Goal: Task Accomplishment & Management: Use online tool/utility

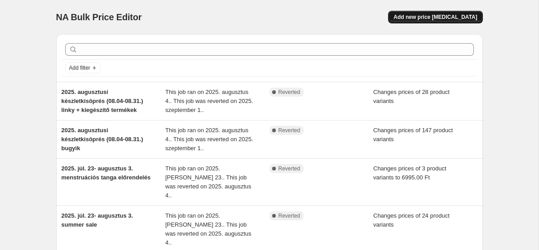
click at [420, 15] on span "Add new price change job" at bounding box center [436, 16] width 84 height 7
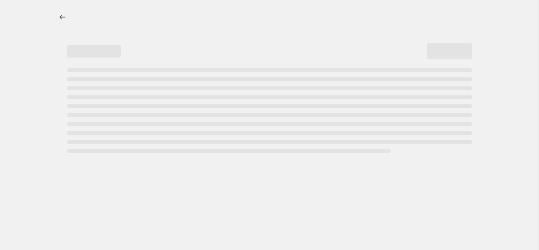
select select "percentage"
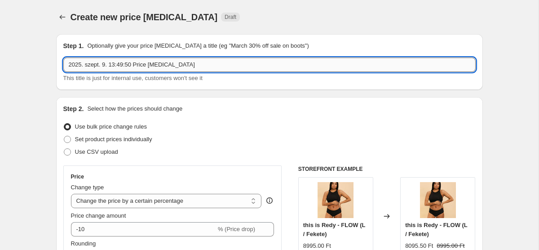
drag, startPoint x: 191, startPoint y: 66, endPoint x: 113, endPoint y: 64, distance: 78.2
click at [113, 64] on input "2025. szept. 9. 13:49:50 Price change job" at bounding box center [269, 65] width 412 height 14
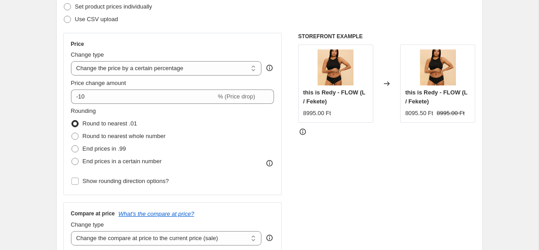
scroll to position [92, 0]
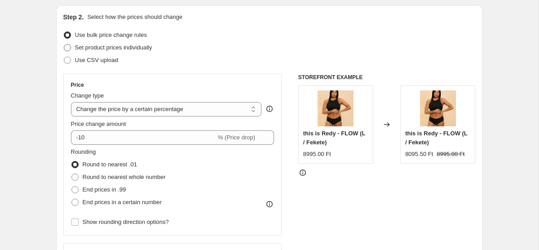
type input "[DATE] készletkisöprés kategória"
click at [119, 47] on span "Set product prices individually" at bounding box center [113, 47] width 77 height 7
click at [64, 44] on input "Set product prices individually" at bounding box center [64, 44] width 0 height 0
radio input "true"
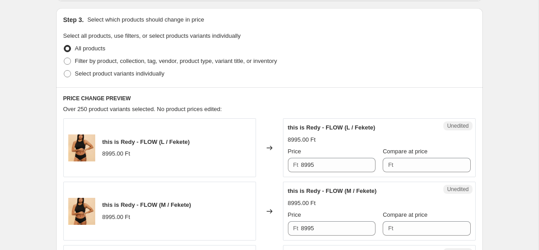
scroll to position [188, 0]
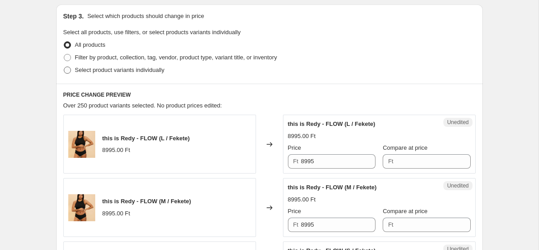
click at [88, 69] on span "Select product variants individually" at bounding box center [119, 69] width 89 height 7
click at [64, 67] on input "Select product variants individually" at bounding box center [64, 66] width 0 height 0
radio input "true"
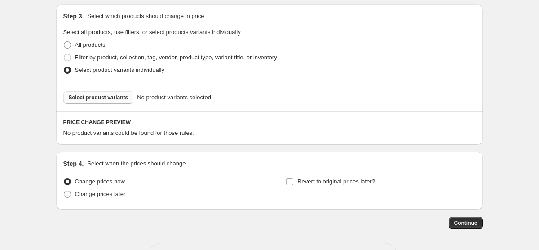
click at [84, 103] on button "Select product variants" at bounding box center [98, 97] width 71 height 13
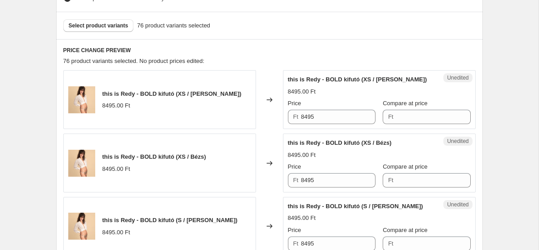
scroll to position [287, 0]
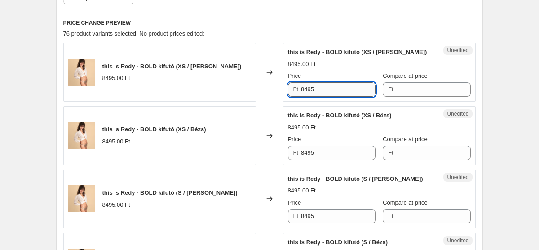
click at [340, 88] on input "8495" at bounding box center [338, 89] width 75 height 14
paste input "4"
type input "4495"
click at [318, 148] on input "8495" at bounding box center [338, 153] width 75 height 14
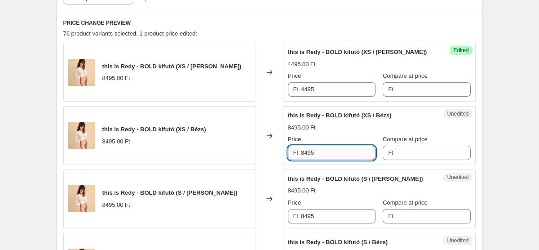
click at [318, 148] on input "8495" at bounding box center [338, 153] width 75 height 14
click at [425, 87] on input "Compare at price" at bounding box center [433, 89] width 75 height 14
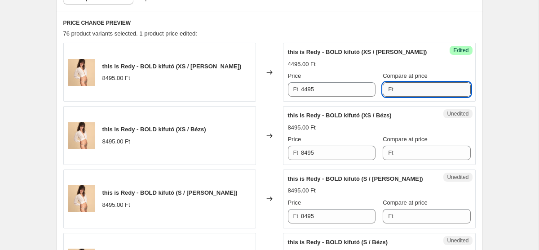
paste input "8495"
type input "8495"
click at [410, 148] on input "Compare at price" at bounding box center [433, 153] width 75 height 14
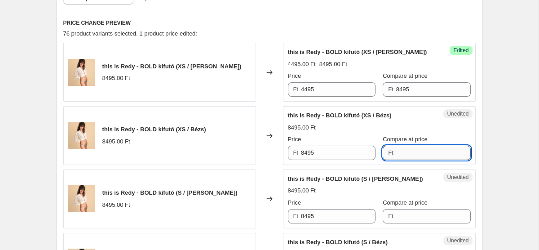
paste input "8495"
type input "8495"
click at [402, 218] on input "Compare at price" at bounding box center [433, 216] width 75 height 14
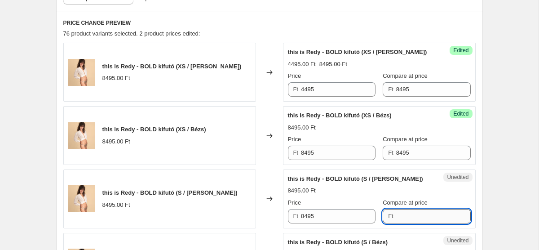
paste input "8495"
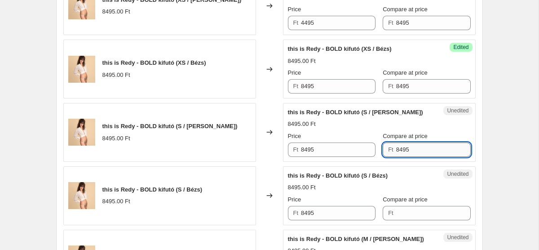
scroll to position [378, 0]
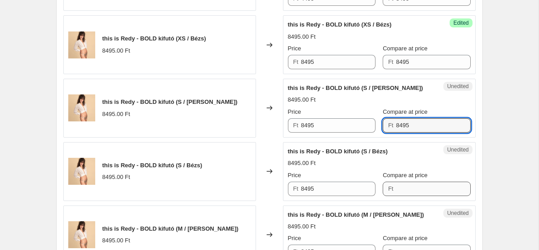
type input "8495"
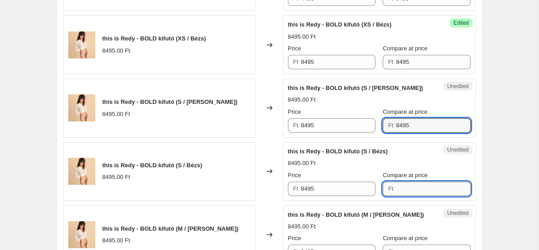
click at [402, 190] on input "Compare at price" at bounding box center [433, 189] width 75 height 14
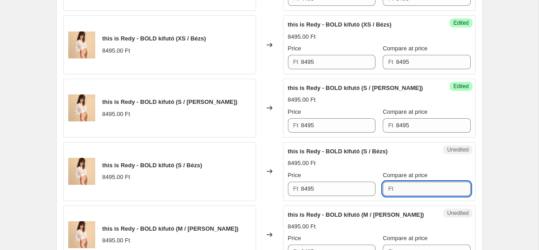
paste input "8495"
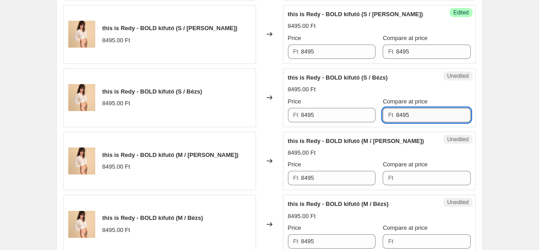
scroll to position [465, 0]
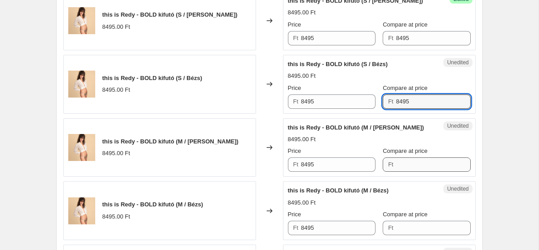
type input "8495"
click at [410, 161] on input "Compare at price" at bounding box center [433, 164] width 75 height 14
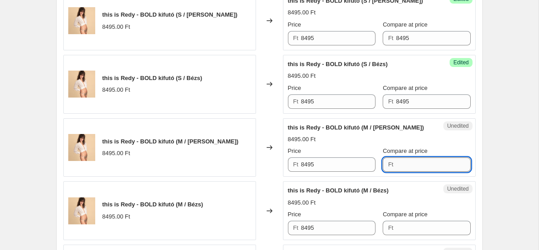
paste input "8495"
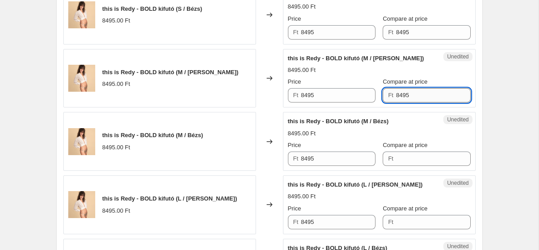
scroll to position [546, 0]
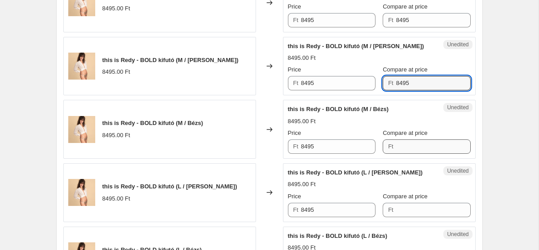
type input "8495"
click at [401, 148] on input "Compare at price" at bounding box center [433, 146] width 75 height 14
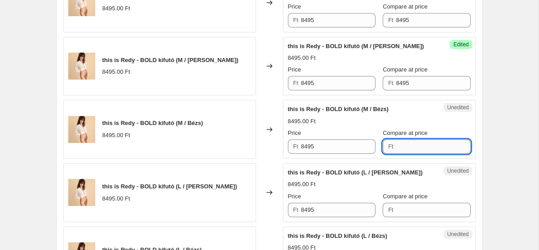
paste input "8495"
type input "8495"
click at [400, 207] on input "Compare at price" at bounding box center [433, 210] width 75 height 14
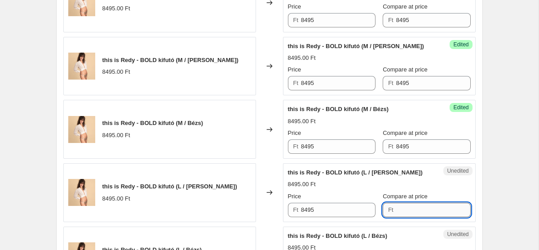
paste input "8495"
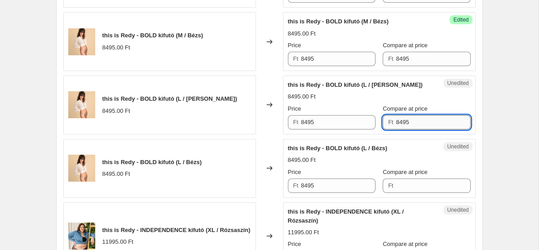
scroll to position [658, 0]
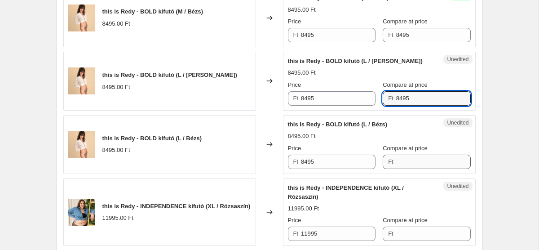
type input "8495"
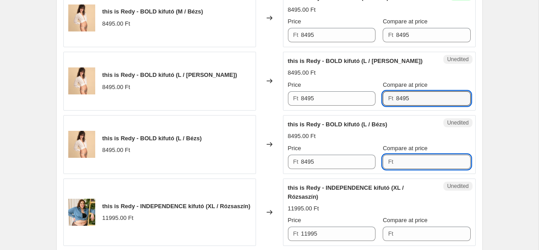
click at [404, 168] on input "Compare at price" at bounding box center [433, 162] width 75 height 14
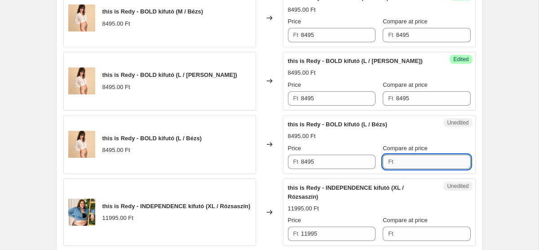
paste input "8495"
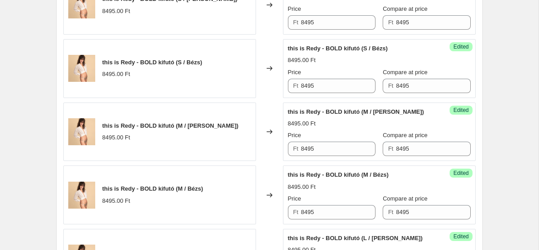
scroll to position [313, 0]
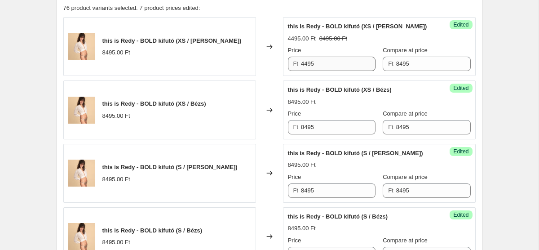
type input "8495"
click at [330, 66] on input "4495" at bounding box center [338, 64] width 75 height 14
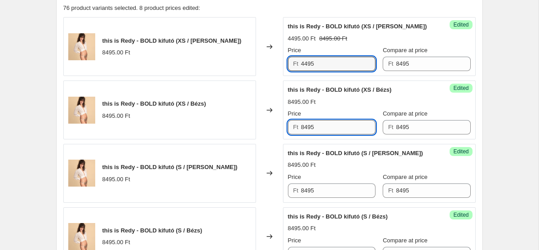
click at [330, 133] on input "8495" at bounding box center [338, 127] width 75 height 14
paste input "4"
type input "4495"
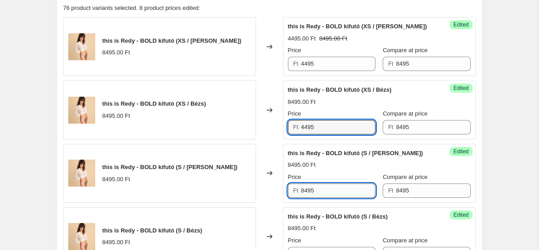
click at [327, 193] on input "8495" at bounding box center [338, 190] width 75 height 14
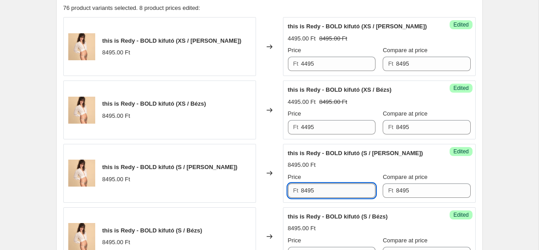
paste input "4"
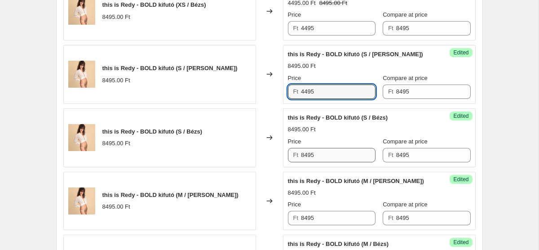
scroll to position [413, 0]
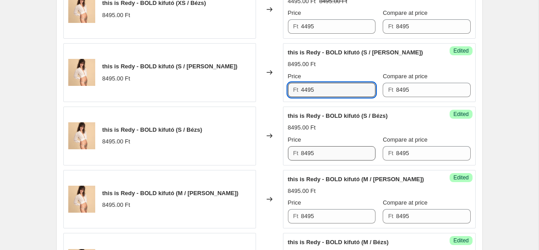
type input "4495"
click at [330, 146] on input "8495" at bounding box center [338, 153] width 75 height 14
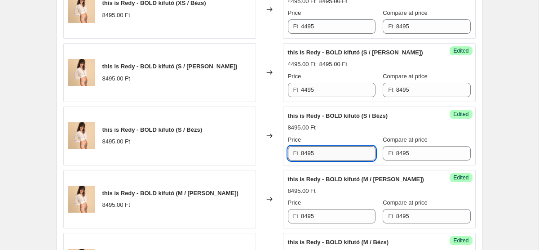
click at [330, 146] on input "8495" at bounding box center [338, 153] width 75 height 14
paste input "4"
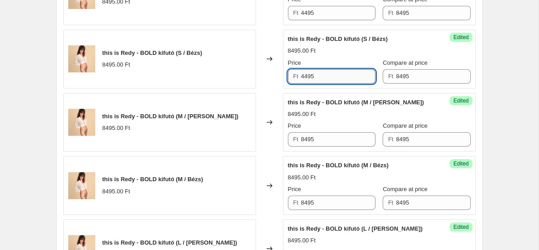
scroll to position [491, 0]
type input "4495"
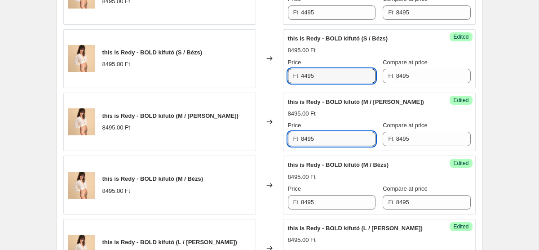
click at [328, 132] on input "8495" at bounding box center [338, 139] width 75 height 14
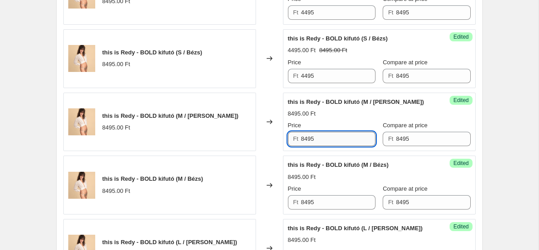
click at [328, 132] on input "8495" at bounding box center [338, 139] width 75 height 14
paste input "4"
type input "4495"
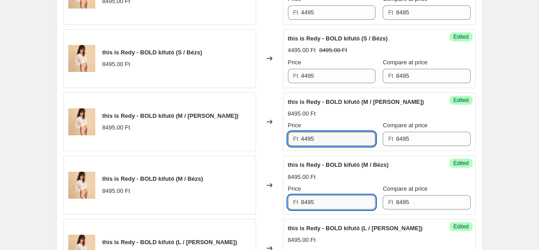
click at [332, 206] on input "8495" at bounding box center [338, 202] width 75 height 14
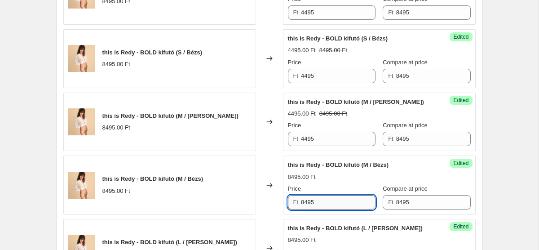
click at [332, 206] on input "8495" at bounding box center [338, 202] width 75 height 14
paste input "4"
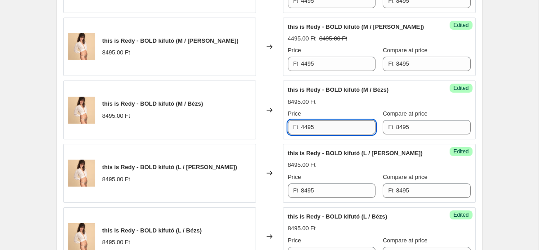
scroll to position [577, 0]
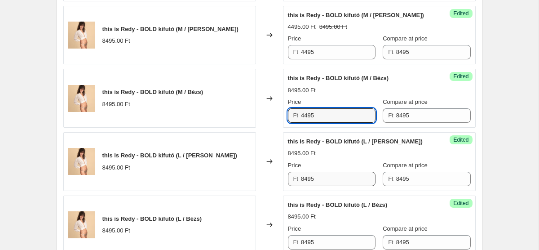
type input "4495"
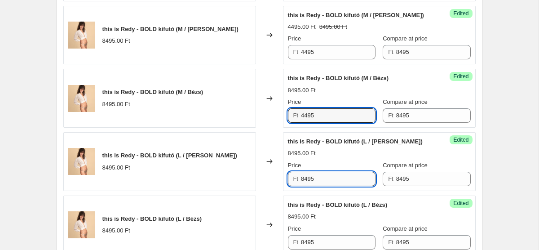
click at [335, 180] on input "8495" at bounding box center [338, 179] width 75 height 14
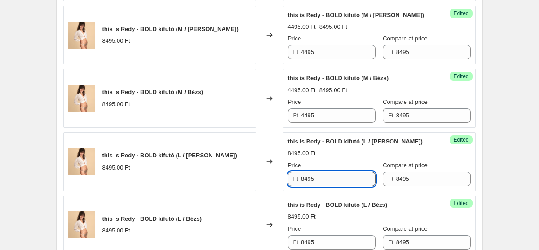
click at [335, 180] on input "8495" at bounding box center [338, 179] width 75 height 14
paste input "4"
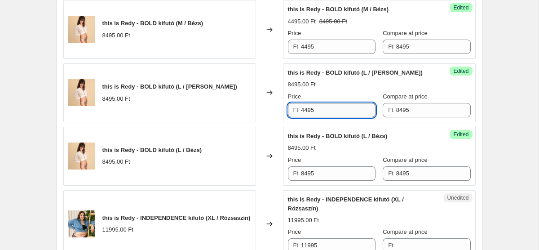
scroll to position [652, 0]
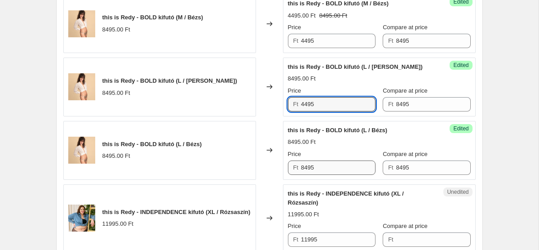
type input "4495"
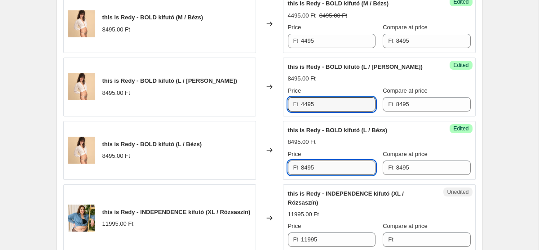
click at [339, 168] on input "8495" at bounding box center [338, 167] width 75 height 14
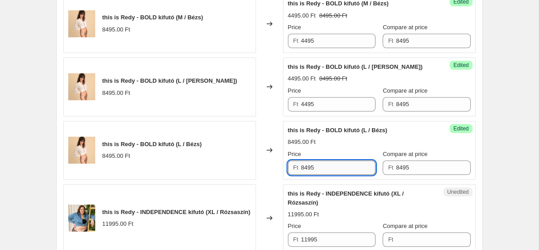
click at [339, 168] on input "8495" at bounding box center [338, 167] width 75 height 14
paste input "4"
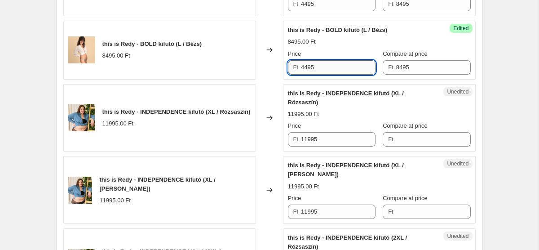
scroll to position [758, 0]
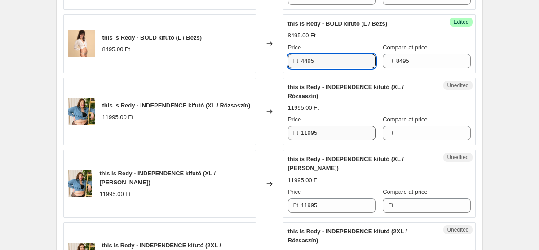
type input "4495"
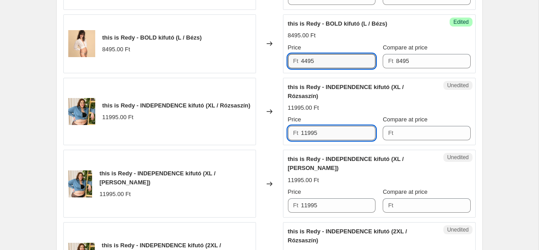
click at [322, 135] on input "11995" at bounding box center [338, 133] width 75 height 14
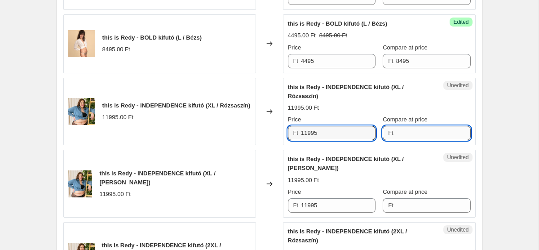
click at [396, 134] on input "Compare at price" at bounding box center [433, 133] width 75 height 14
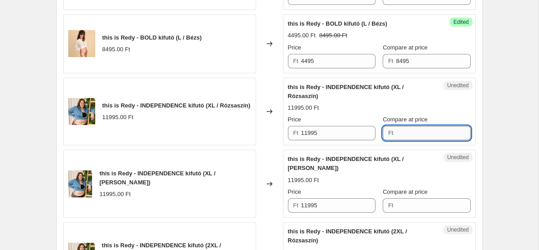
paste input "11995"
type input "11995"
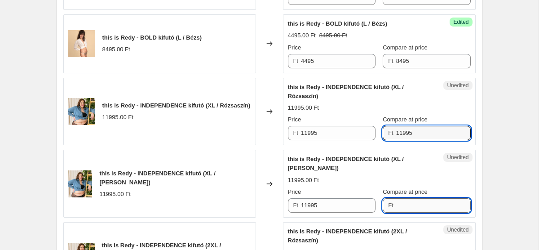
click at [400, 210] on input "Compare at price" at bounding box center [433, 205] width 75 height 14
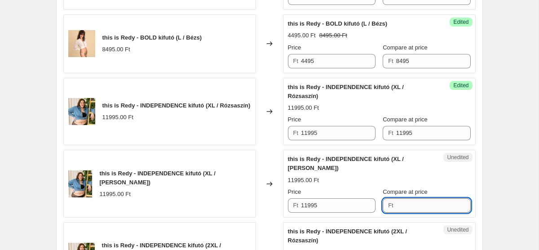
paste input "11995"
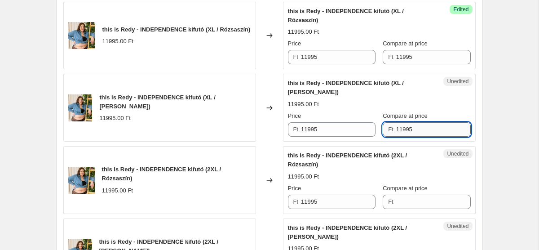
scroll to position [843, 0]
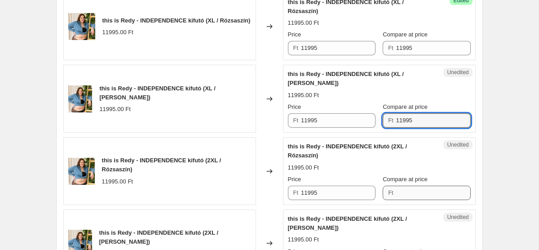
type input "11995"
click at [399, 192] on input "Compare at price" at bounding box center [433, 193] width 75 height 14
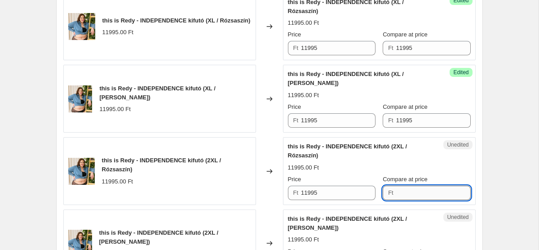
paste input "11995"
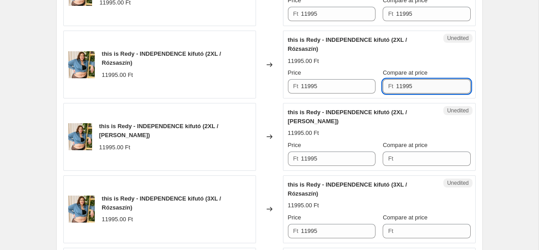
scroll to position [962, 0]
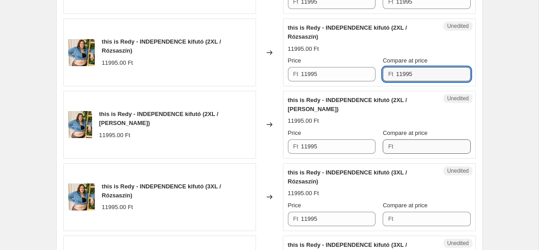
type input "11995"
click at [401, 148] on input "Compare at price" at bounding box center [433, 146] width 75 height 14
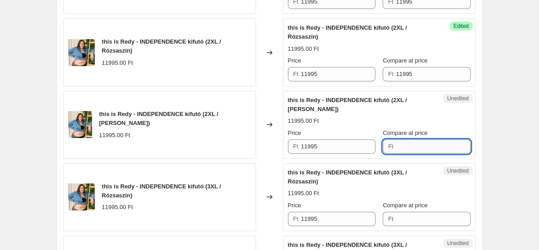
paste input "11995"
type input "11995"
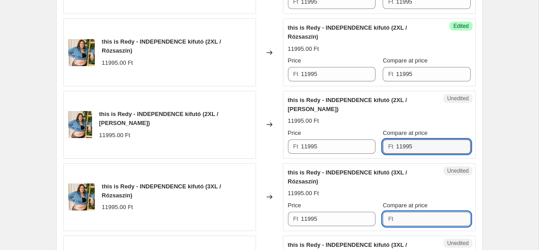
click at [405, 217] on input "Compare at price" at bounding box center [433, 219] width 75 height 14
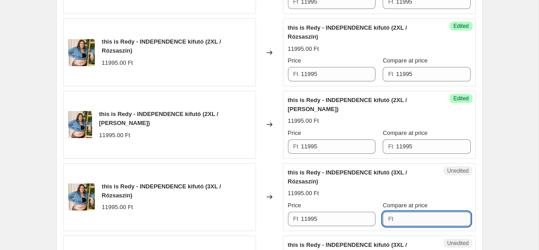
paste input "11995"
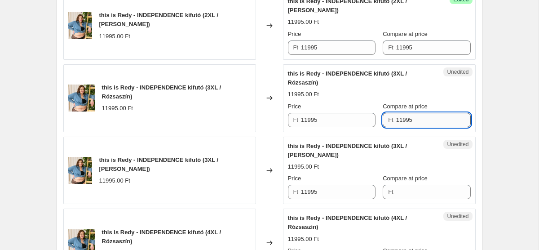
scroll to position [1068, 0]
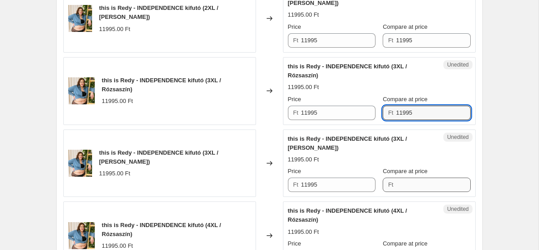
type input "11995"
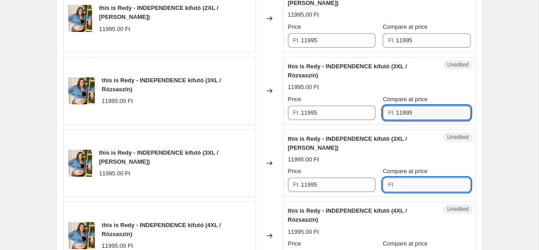
click at [405, 185] on input "Compare at price" at bounding box center [433, 184] width 75 height 14
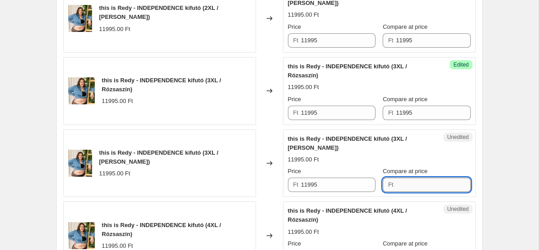
paste input "11995"
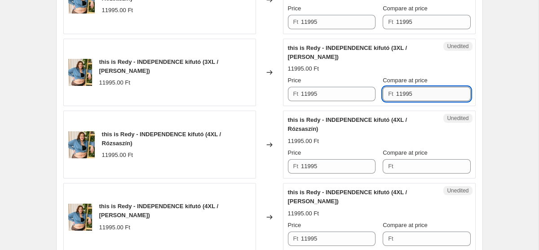
scroll to position [1168, 0]
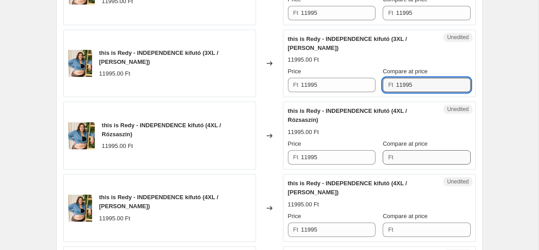
type input "11995"
click at [399, 153] on input "Compare at price" at bounding box center [433, 157] width 75 height 14
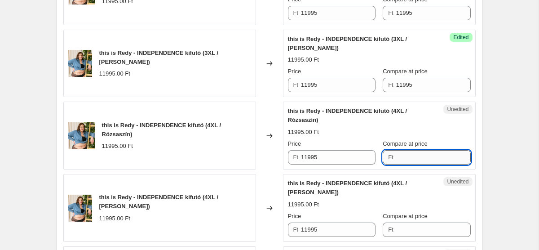
paste input "11995"
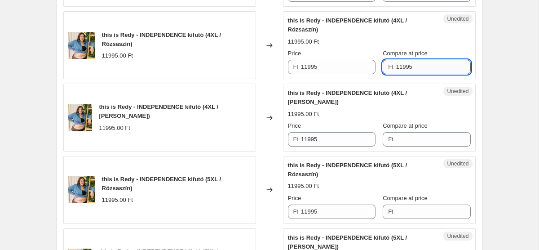
scroll to position [1259, 0]
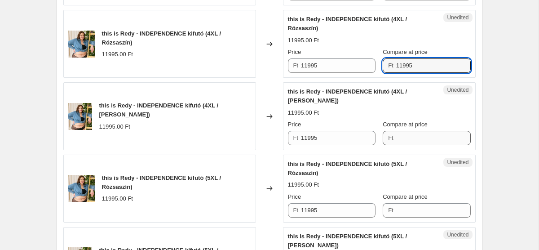
type input "11995"
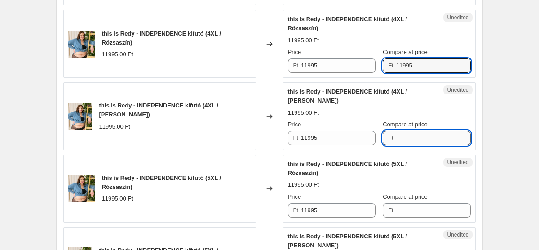
click at [396, 143] on input "Compare at price" at bounding box center [433, 138] width 75 height 14
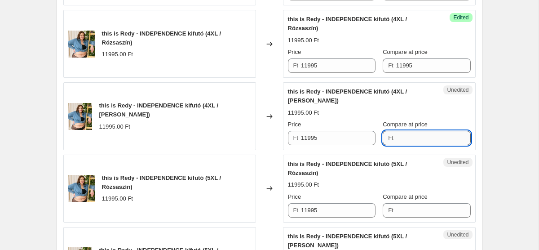
paste input "11995"
type input "11995"
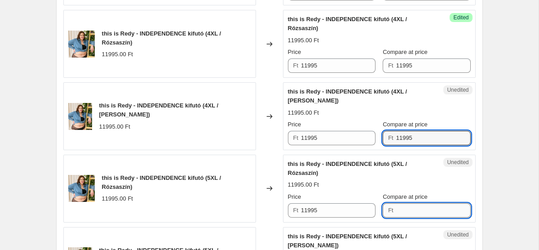
click at [407, 214] on input "Compare at price" at bounding box center [433, 210] width 75 height 14
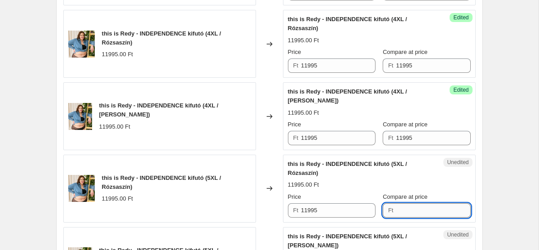
paste input "11995"
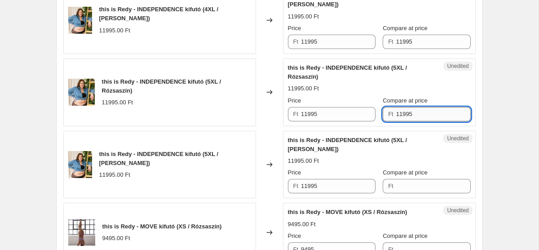
scroll to position [1370, 0]
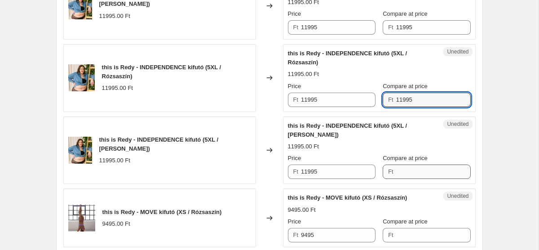
type input "11995"
click at [399, 170] on input "Compare at price" at bounding box center [433, 171] width 75 height 14
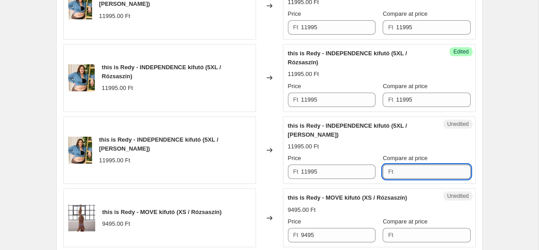
paste input "11995"
type input "11995"
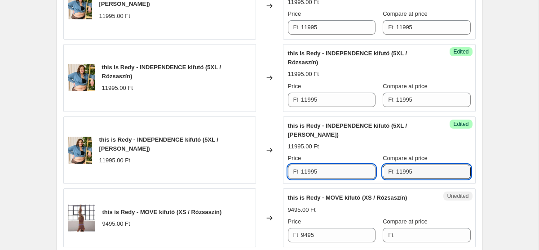
click at [324, 171] on input "11995" at bounding box center [338, 171] width 75 height 14
paste input "6"
type input "6995"
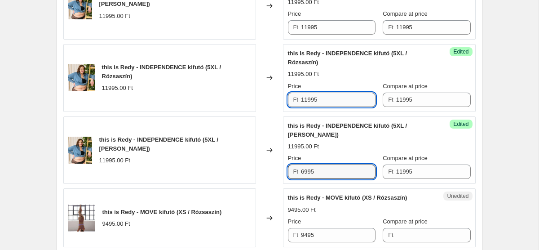
click at [329, 96] on input "11995" at bounding box center [338, 100] width 75 height 14
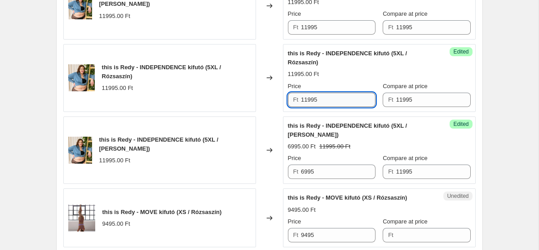
click at [329, 96] on input "11995" at bounding box center [338, 100] width 75 height 14
paste input "6"
type input "6995"
click at [337, 33] on input "11995" at bounding box center [338, 27] width 75 height 14
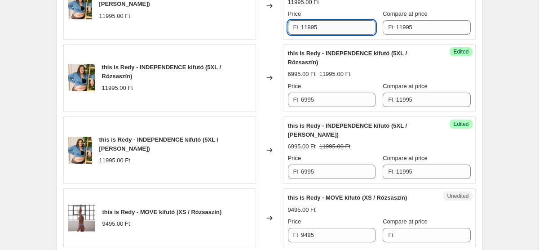
click at [337, 33] on input "11995" at bounding box center [338, 27] width 75 height 14
paste input "6"
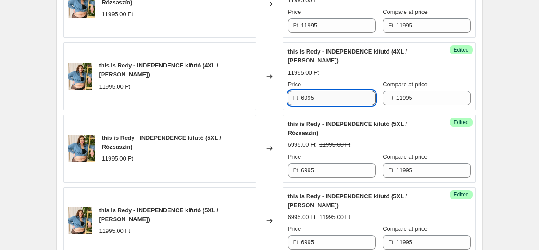
scroll to position [1298, 0]
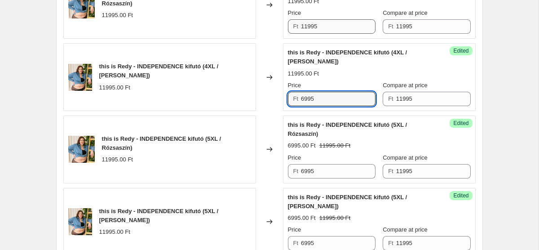
type input "6995"
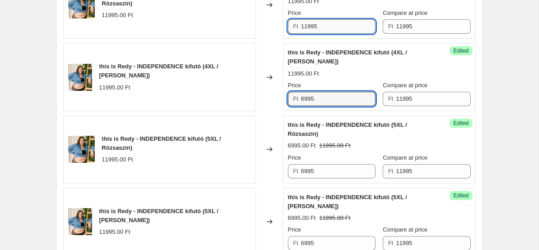
click at [325, 28] on input "11995" at bounding box center [338, 26] width 75 height 14
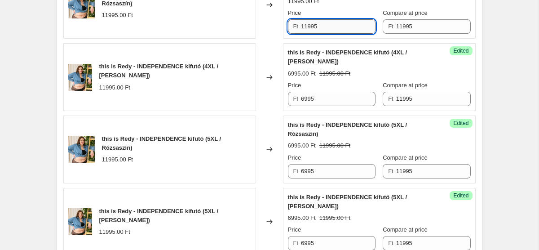
click at [325, 28] on input "11995" at bounding box center [338, 26] width 75 height 14
paste input "6"
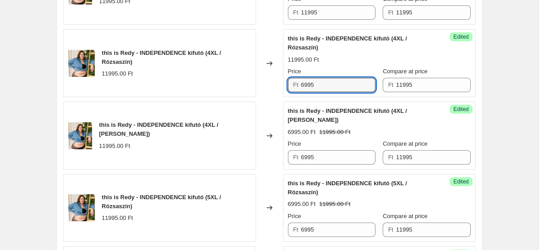
scroll to position [1240, 0]
type input "6995"
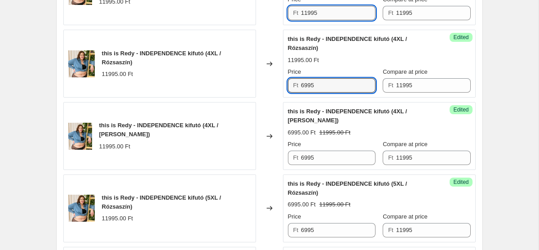
click at [326, 18] on input "11995" at bounding box center [338, 13] width 75 height 14
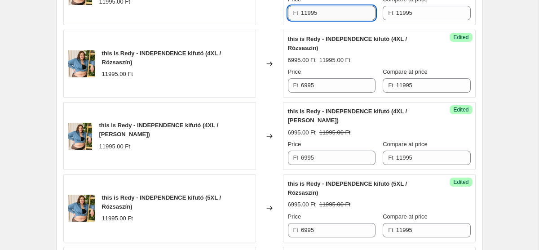
click at [326, 18] on input "11995" at bounding box center [338, 13] width 75 height 14
paste
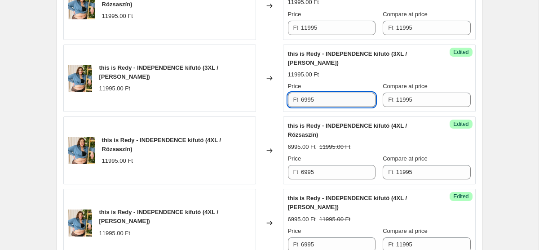
scroll to position [1151, 0]
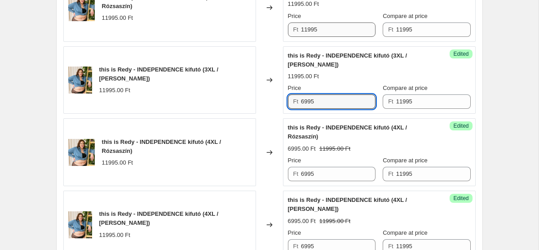
type input "6995"
click at [326, 31] on input "11995" at bounding box center [338, 29] width 75 height 14
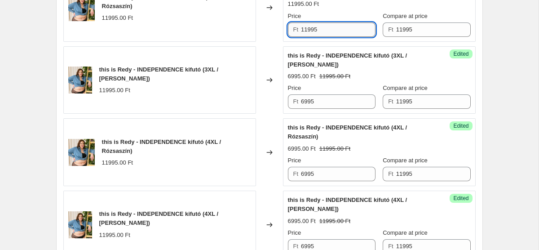
click at [326, 31] on input "11995" at bounding box center [338, 29] width 75 height 14
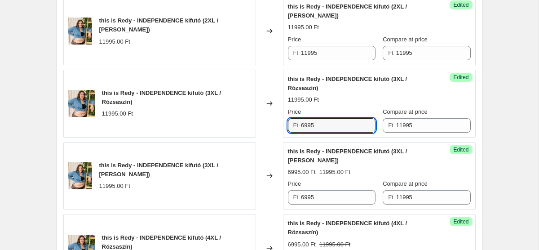
scroll to position [1054, 0]
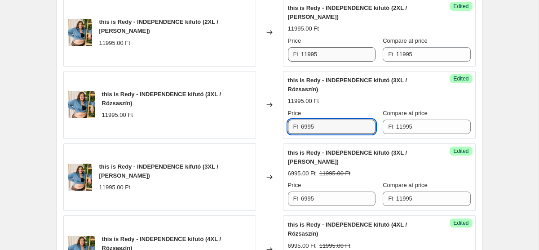
type input "6995"
click at [329, 56] on input "11995" at bounding box center [338, 54] width 75 height 14
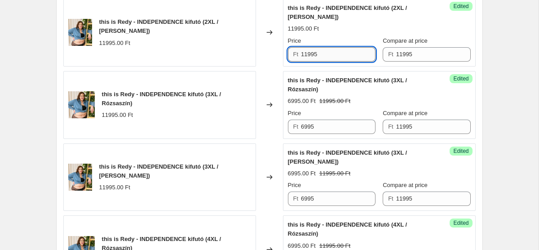
click at [329, 56] on input "11995" at bounding box center [338, 54] width 75 height 14
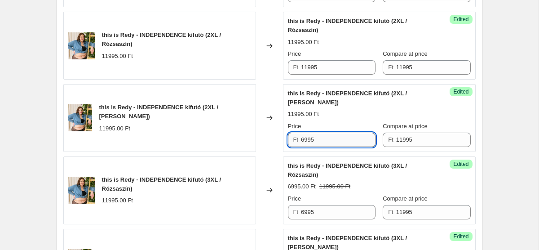
scroll to position [965, 0]
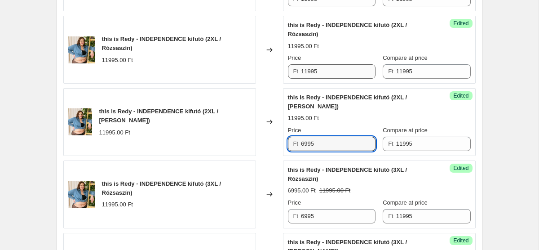
type input "6995"
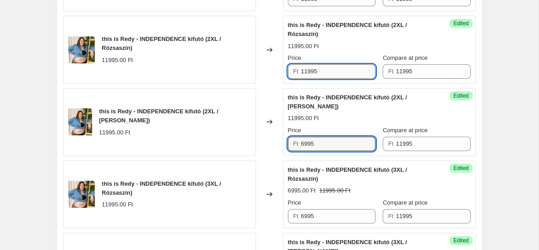
click at [331, 71] on input "11995" at bounding box center [338, 71] width 75 height 14
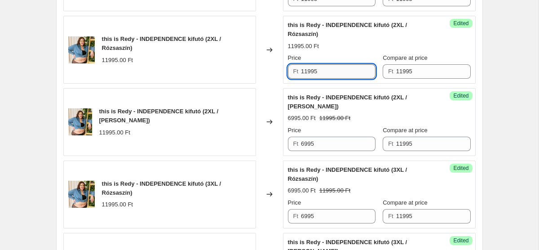
click at [331, 71] on input "11995" at bounding box center [338, 71] width 75 height 14
paste input "6"
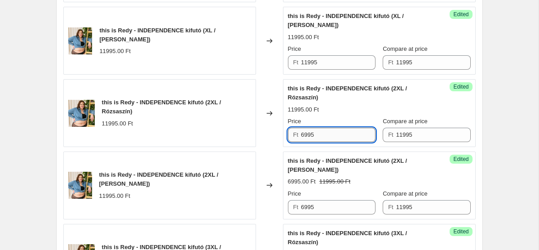
scroll to position [900, 0]
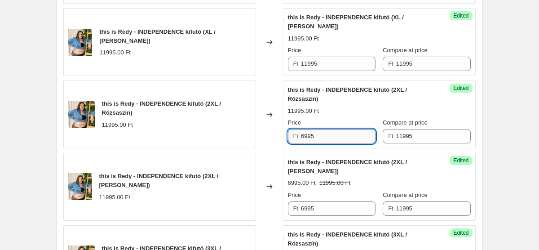
type input "6995"
click at [331, 71] on div "Success Edited this is Redy - INDEPENDENCE kifutó (XL / Fekete) 11995.00 Ft Pri…" at bounding box center [379, 42] width 193 height 68
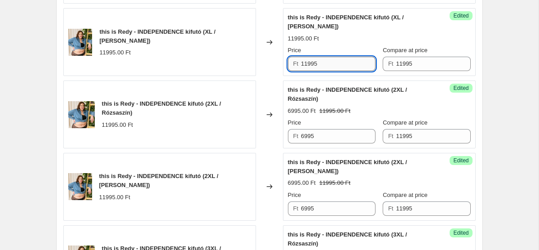
click at [328, 65] on input "11995" at bounding box center [338, 64] width 75 height 14
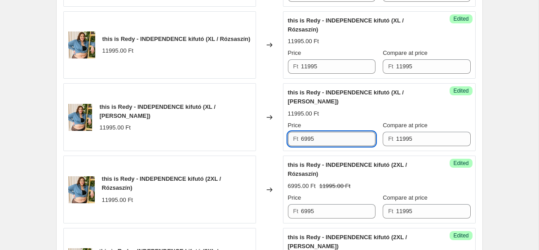
scroll to position [822, 0]
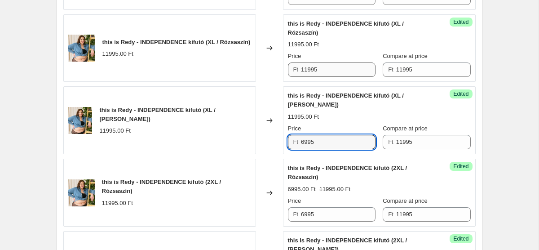
type input "6995"
click at [328, 68] on input "11995" at bounding box center [338, 69] width 75 height 14
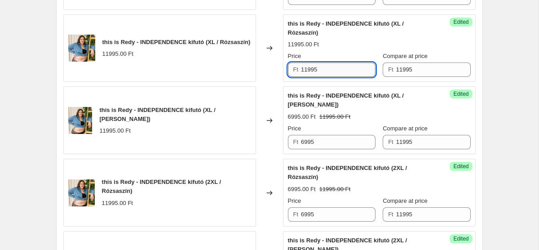
paste input "6"
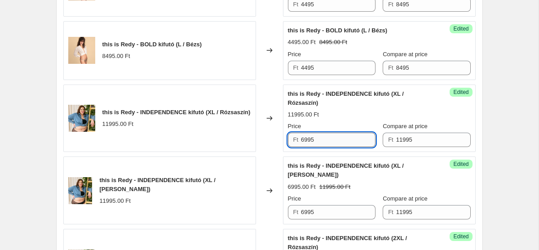
scroll to position [746, 0]
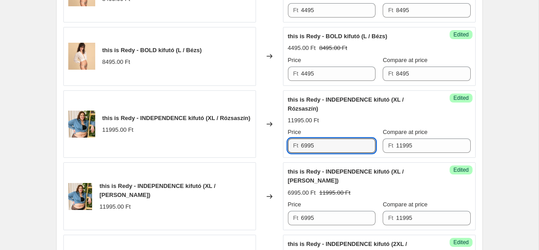
type input "6995"
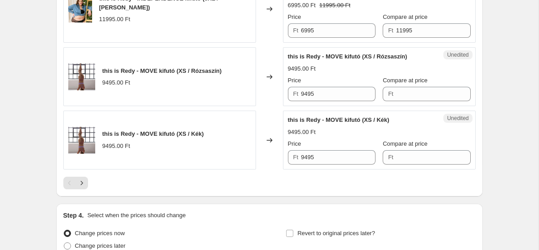
scroll to position [1506, 0]
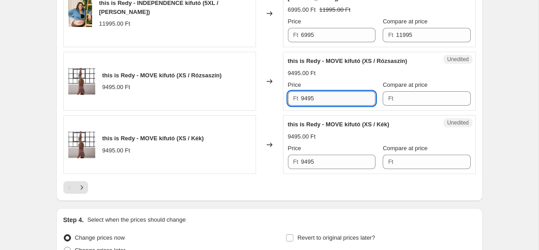
click at [308, 99] on input "9495" at bounding box center [338, 98] width 75 height 14
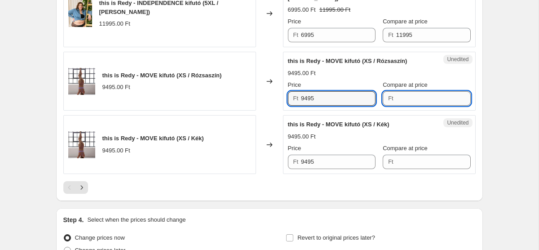
click at [420, 93] on input "Compare at price" at bounding box center [433, 98] width 75 height 14
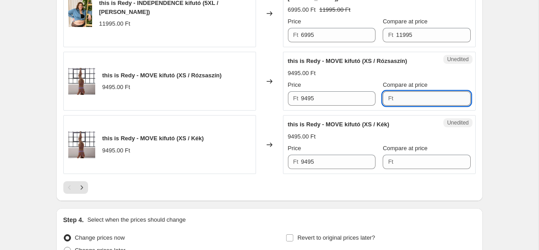
paste input "9495"
type input "9495"
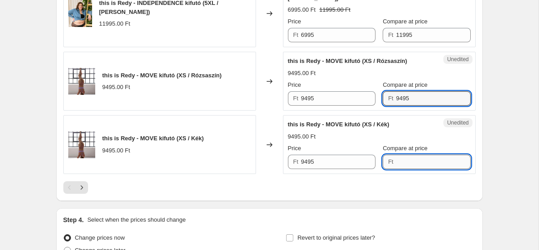
click at [403, 159] on input "Compare at price" at bounding box center [433, 162] width 75 height 14
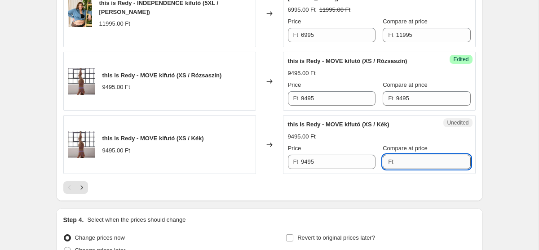
paste input "9495"
type input "9495"
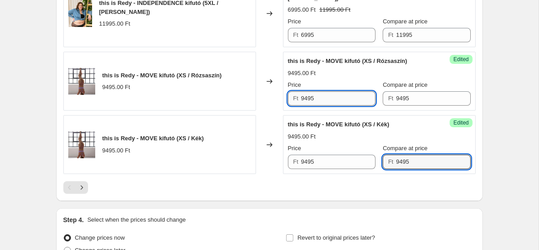
click at [352, 99] on input "9495" at bounding box center [338, 98] width 75 height 14
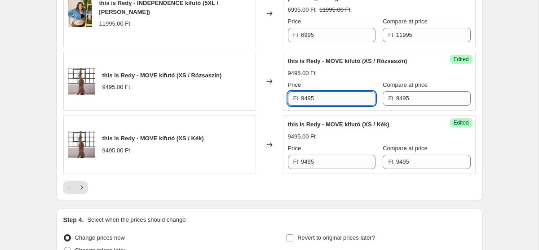
click at [352, 99] on input "9495" at bounding box center [338, 98] width 75 height 14
paste input "49"
type input "4995"
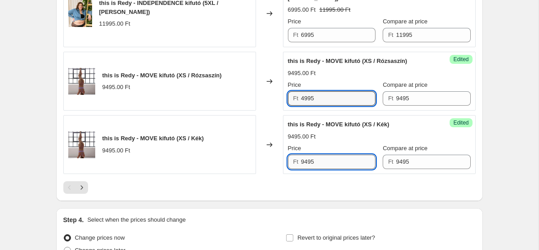
click at [331, 164] on input "9495" at bounding box center [338, 162] width 75 height 14
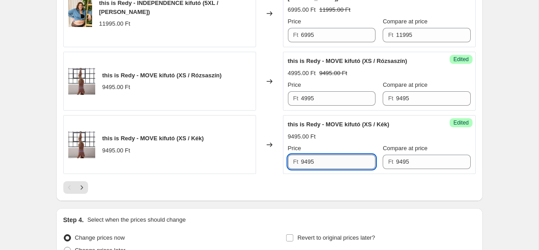
click at [331, 164] on input "9495" at bounding box center [338, 162] width 75 height 14
paste input "49"
type input "4995"
click at [116, 172] on div "this is Redy - MOVE kifutó (XS / Kék) 9495.00 Ft" at bounding box center [159, 144] width 193 height 59
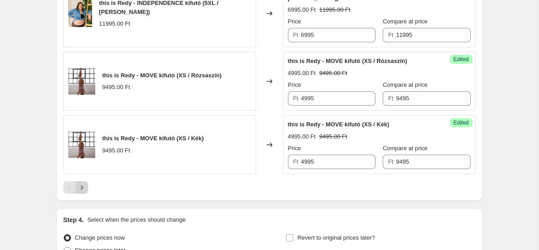
click at [81, 187] on icon "Next" at bounding box center [81, 187] width 9 height 9
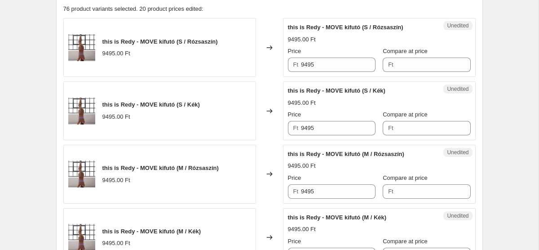
scroll to position [320, 0]
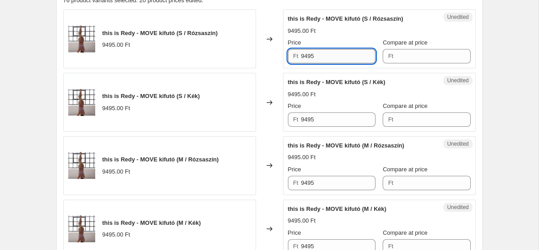
click at [317, 59] on input "9495" at bounding box center [338, 56] width 75 height 14
paste input "49"
type input "4995"
click at [326, 118] on input "9495" at bounding box center [338, 119] width 75 height 14
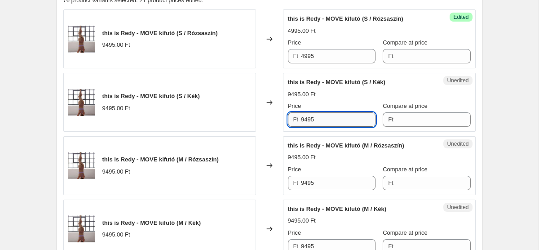
click at [326, 118] on input "9495" at bounding box center [338, 119] width 75 height 14
paste input "49"
type input "4995"
click at [326, 182] on input "9495" at bounding box center [338, 183] width 75 height 14
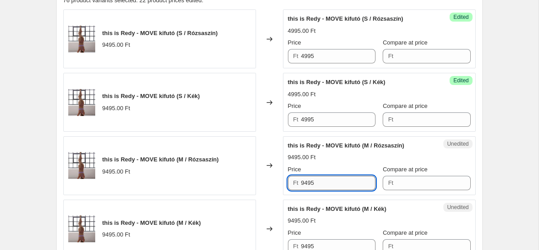
paste input "49"
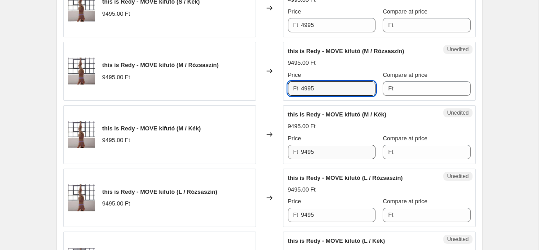
type input "4995"
click at [326, 153] on input "9495" at bounding box center [338, 152] width 75 height 14
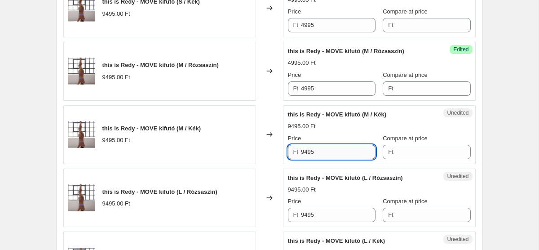
click at [326, 153] on input "9495" at bounding box center [338, 152] width 75 height 14
paste input "49"
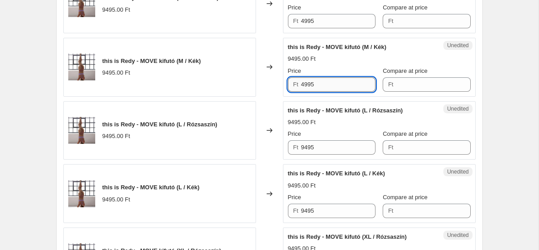
scroll to position [484, 0]
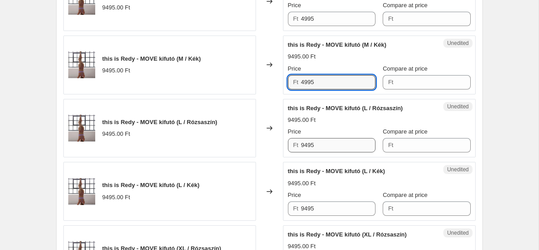
type input "4995"
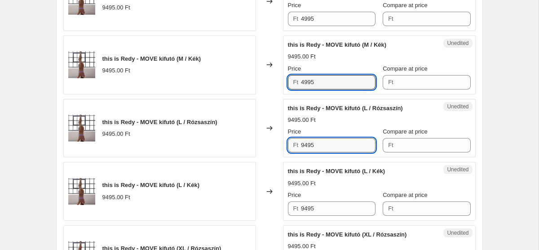
click at [328, 142] on input "9495" at bounding box center [338, 145] width 75 height 14
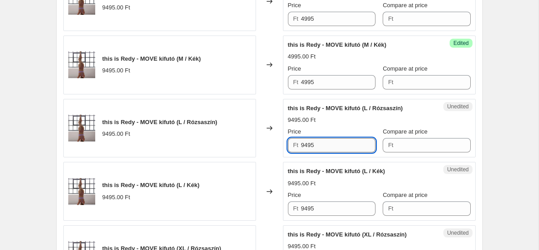
paste input "49"
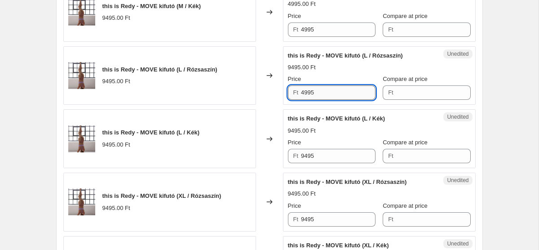
scroll to position [545, 0]
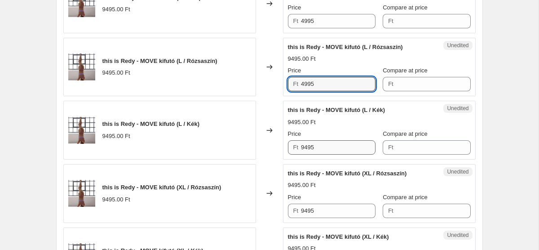
type input "4995"
click at [328, 147] on input "9495" at bounding box center [338, 147] width 75 height 14
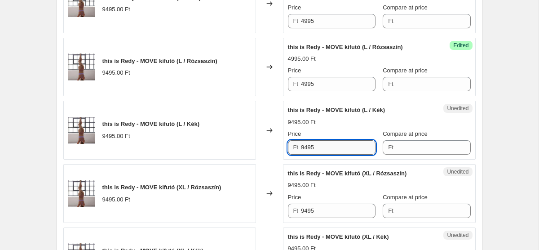
click at [328, 147] on input "9495" at bounding box center [338, 147] width 75 height 14
paste input "49"
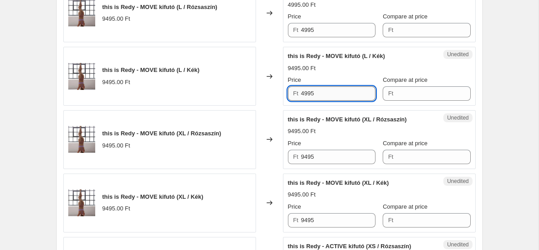
scroll to position [606, 0]
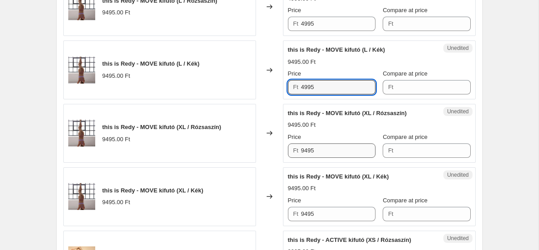
type input "4995"
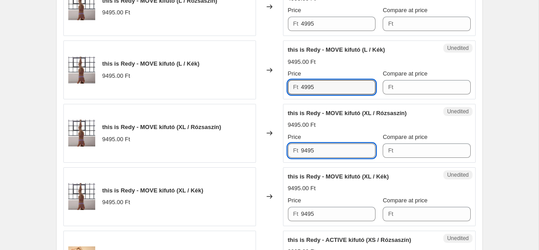
click at [326, 146] on input "9495" at bounding box center [338, 150] width 75 height 14
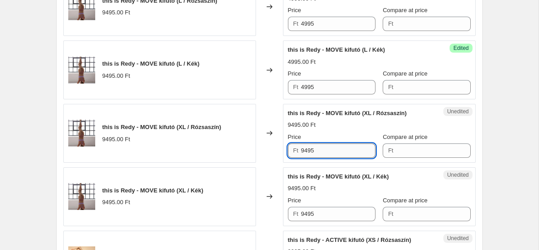
click at [326, 146] on input "9495" at bounding box center [338, 150] width 75 height 14
paste input "49"
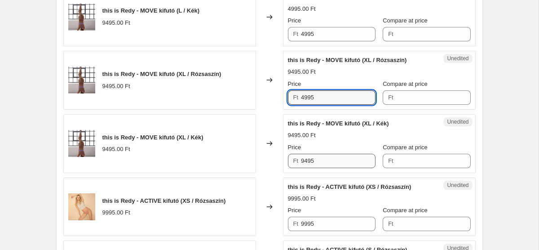
type input "4995"
click at [325, 161] on input "9495" at bounding box center [338, 161] width 75 height 14
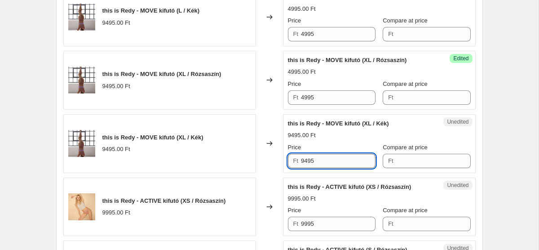
click at [325, 161] on input "9495" at bounding box center [338, 161] width 75 height 14
click at [406, 161] on input "Compare at price" at bounding box center [433, 161] width 75 height 14
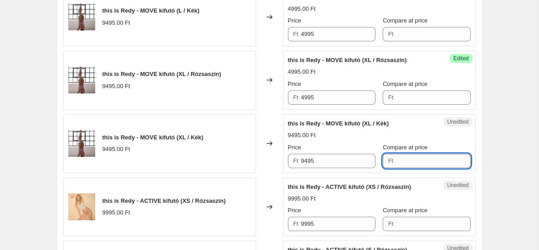
paste input "9495"
type input "9495"
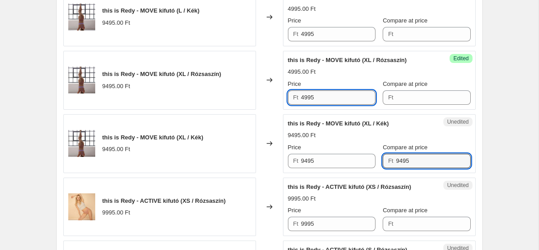
click at [331, 97] on input "4995" at bounding box center [338, 97] width 75 height 14
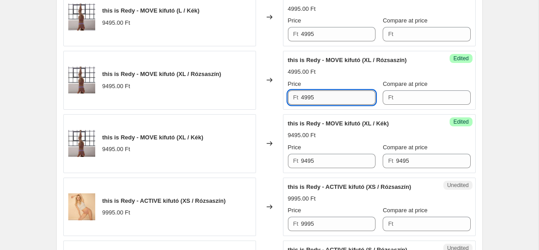
click at [331, 97] on input "4995" at bounding box center [338, 97] width 75 height 14
paste input "94"
click at [309, 35] on input "4995" at bounding box center [338, 34] width 75 height 14
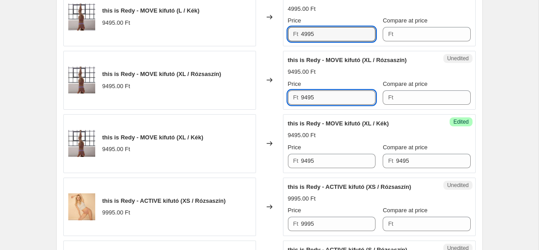
click at [317, 98] on input "9495" at bounding box center [338, 97] width 75 height 14
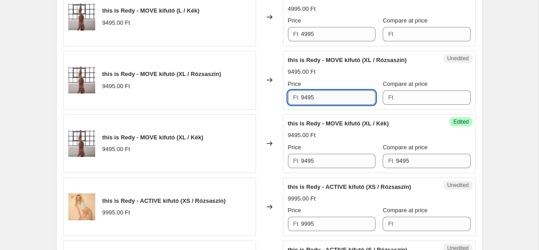
paste input "49"
type input "4995"
click at [319, 162] on input "9495" at bounding box center [338, 161] width 75 height 14
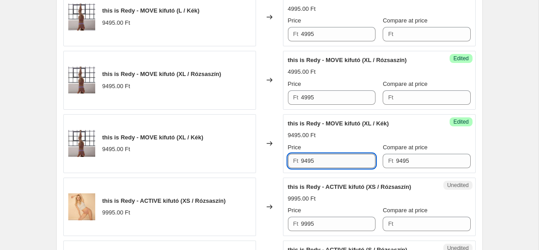
paste input "49"
type input "4995"
click at [396, 159] on input "9495" at bounding box center [433, 161] width 75 height 14
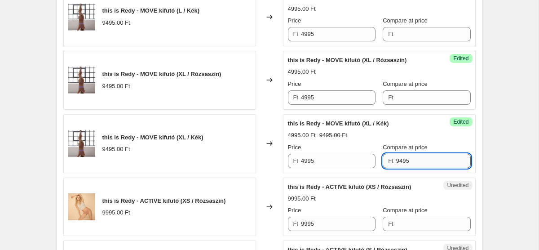
click at [396, 159] on input "9495" at bounding box center [433, 161] width 75 height 14
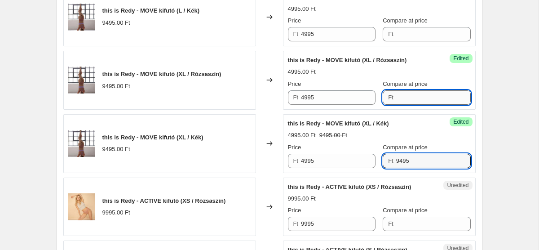
click at [410, 92] on input "Compare at price" at bounding box center [433, 97] width 75 height 14
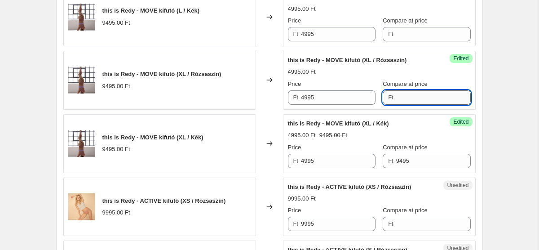
paste input "9495"
type input "9495"
click at [410, 37] on input "Compare at price" at bounding box center [433, 34] width 75 height 14
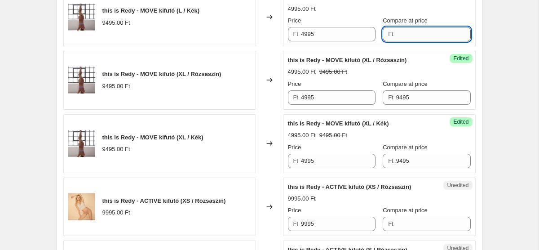
paste input "9495"
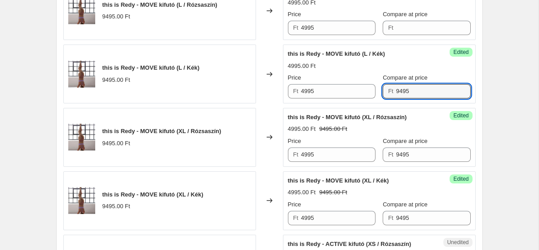
scroll to position [600, 0]
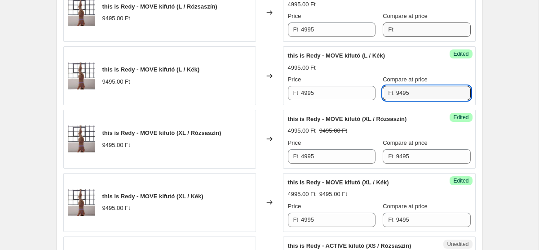
type input "9495"
click at [400, 27] on input "Compare at price" at bounding box center [433, 29] width 75 height 14
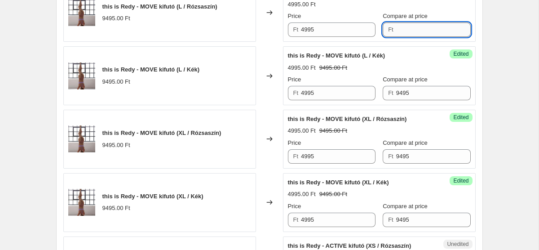
paste input "9495"
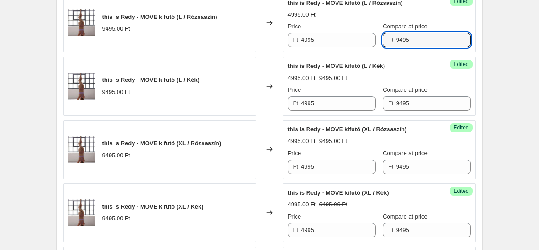
scroll to position [529, 0]
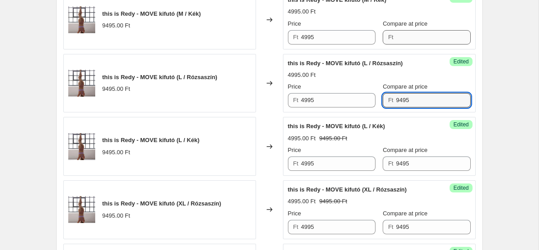
type input "9495"
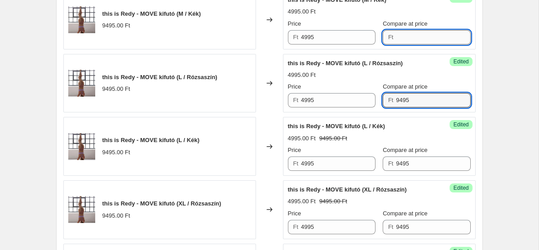
click at [396, 32] on input "Compare at price" at bounding box center [433, 37] width 75 height 14
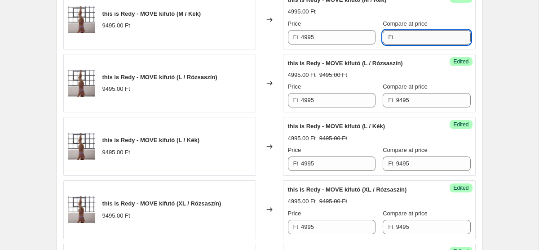
paste input "9495"
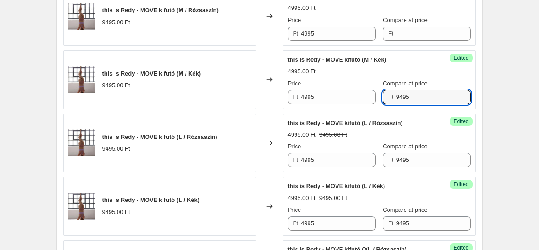
scroll to position [469, 0]
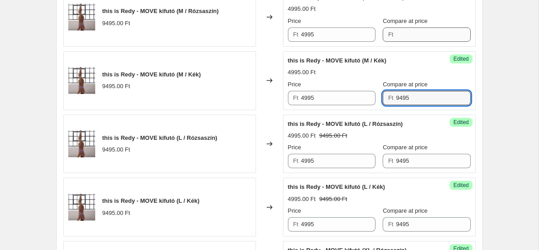
type input "9495"
click at [400, 40] on input "Compare at price" at bounding box center [433, 34] width 75 height 14
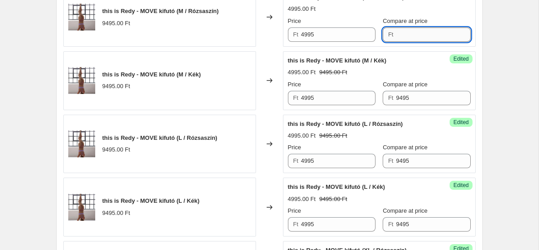
paste input "9495"
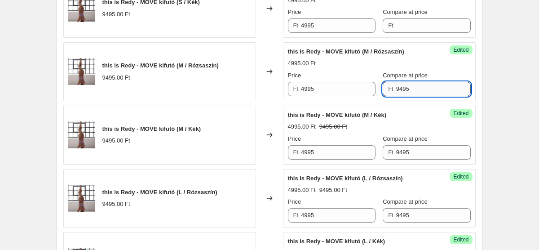
scroll to position [398, 0]
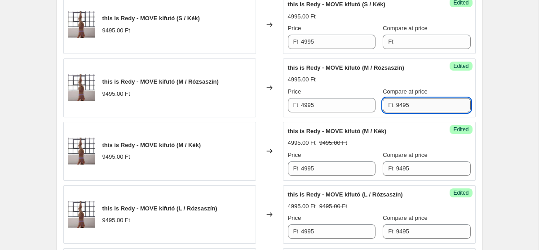
type input "9495"
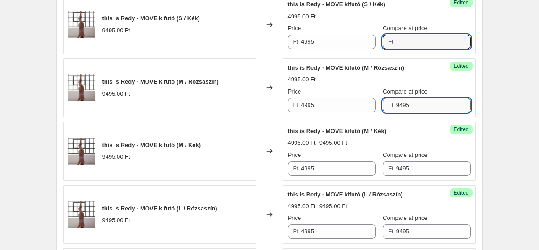
click at [400, 40] on input "Compare at price" at bounding box center [433, 42] width 75 height 14
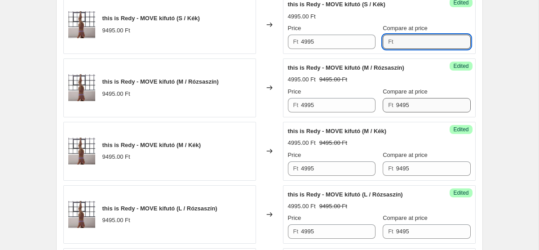
paste input "9495"
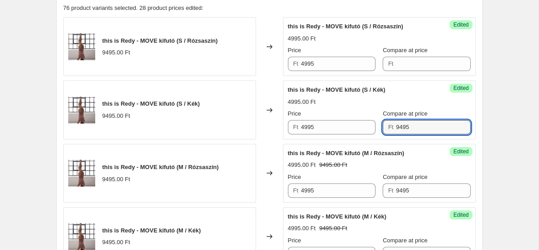
scroll to position [310, 0]
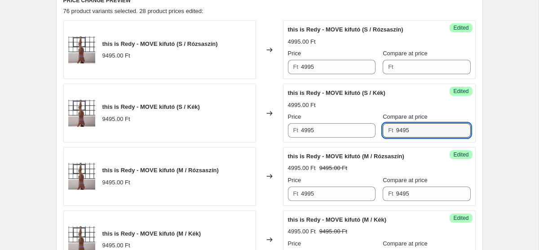
type input "9495"
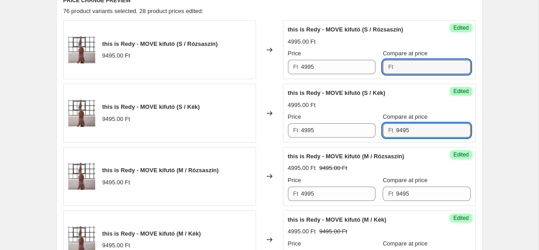
click at [400, 68] on input "Compare at price" at bounding box center [433, 67] width 75 height 14
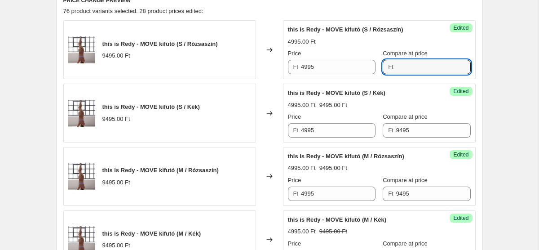
paste input "9495"
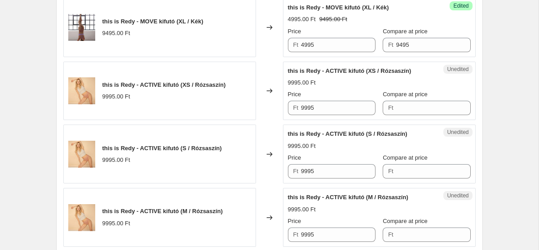
scroll to position [791, 0]
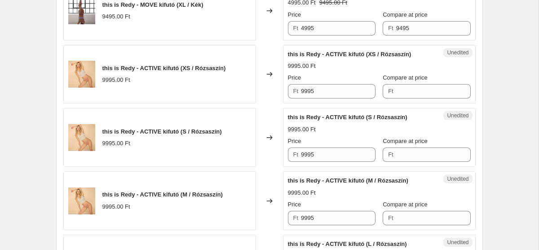
type input "9495"
click at [316, 95] on input "9995" at bounding box center [338, 91] width 75 height 14
paste input "5"
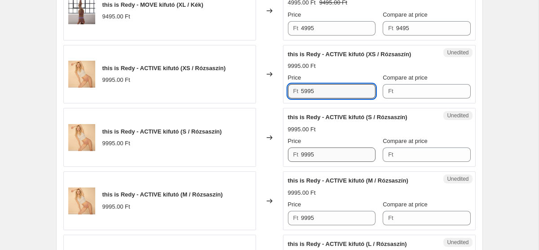
type input "5995"
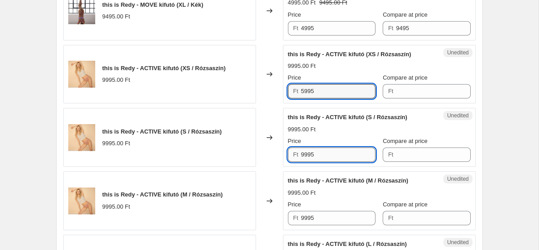
click at [319, 148] on input "9995" at bounding box center [338, 154] width 75 height 14
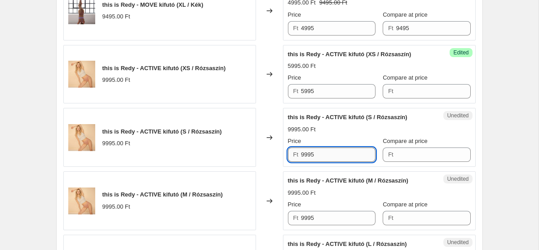
click at [319, 148] on input "9995" at bounding box center [338, 154] width 75 height 14
paste input "5"
type input "5995"
click at [319, 221] on input "9995" at bounding box center [338, 218] width 75 height 14
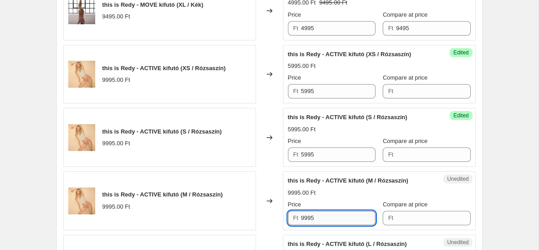
click at [319, 221] on input "9995" at bounding box center [338, 218] width 75 height 14
paste input "5"
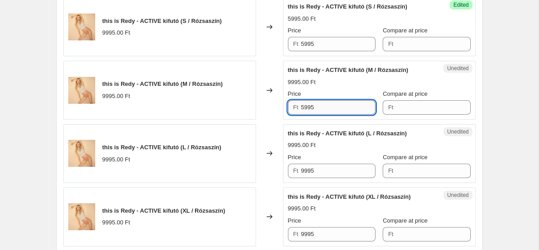
scroll to position [903, 0]
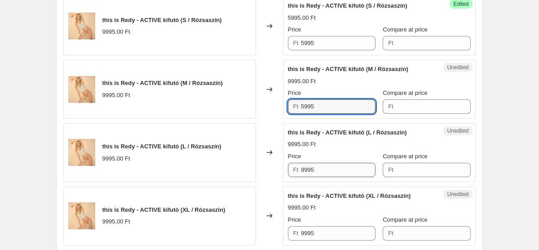
type input "5995"
click at [326, 165] on input "9995" at bounding box center [338, 170] width 75 height 14
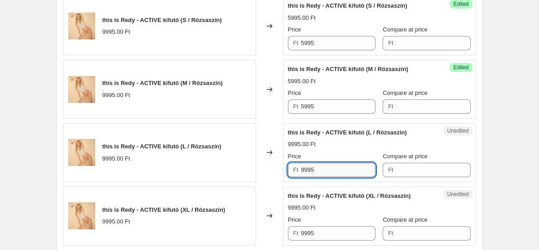
click at [326, 165] on input "9995" at bounding box center [338, 170] width 75 height 14
paste input "5"
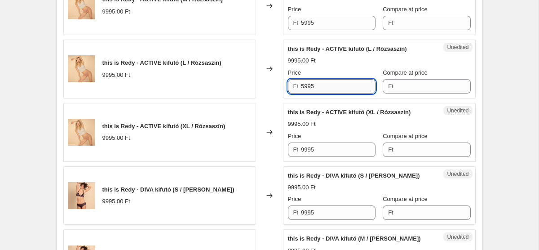
scroll to position [1000, 0]
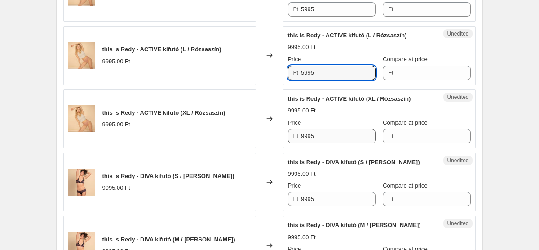
type input "5995"
click at [324, 137] on input "9995" at bounding box center [338, 136] width 75 height 14
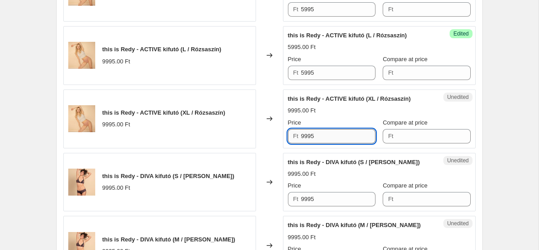
click at [324, 137] on input "9995" at bounding box center [338, 136] width 75 height 14
paste input "5"
type input "5995"
click at [310, 201] on input "9995" at bounding box center [338, 199] width 75 height 14
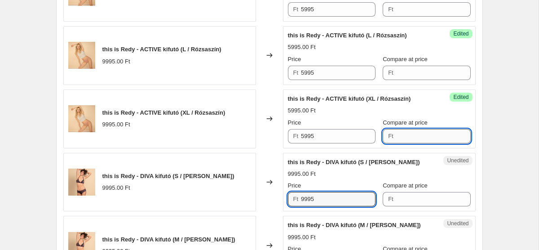
click at [396, 143] on input "Compare at price" at bounding box center [433, 136] width 75 height 14
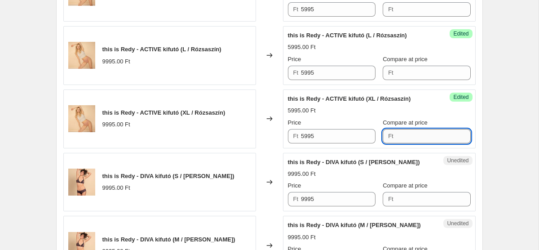
paste input "5995"
type input "5995"
click at [399, 201] on input "Compare at price" at bounding box center [433, 199] width 75 height 14
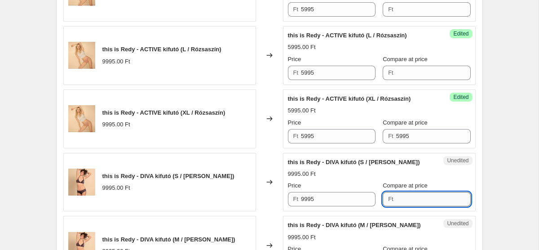
paste input "5995"
type input "5995"
click at [409, 72] on input "Compare at price" at bounding box center [433, 73] width 75 height 14
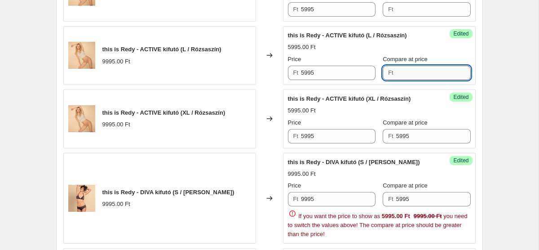
paste input "5995"
type input "5995"
click at [400, 139] on input "5995" at bounding box center [433, 136] width 75 height 14
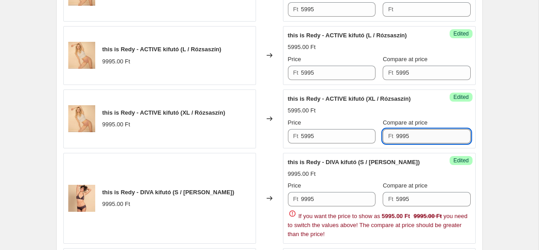
click at [396, 136] on input "9995" at bounding box center [433, 136] width 75 height 14
type input "9995"
click at [399, 75] on input "5995" at bounding box center [433, 73] width 75 height 14
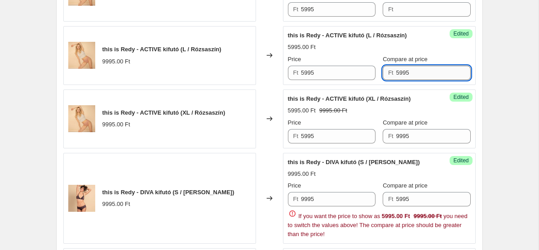
click at [399, 75] on input "5995" at bounding box center [433, 73] width 75 height 14
paste input "9"
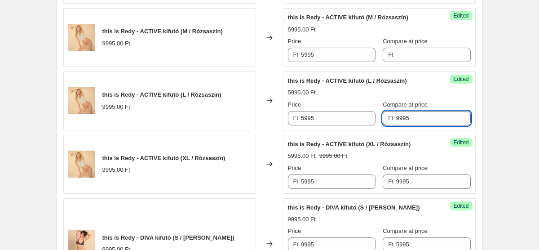
scroll to position [954, 0]
type input "9995"
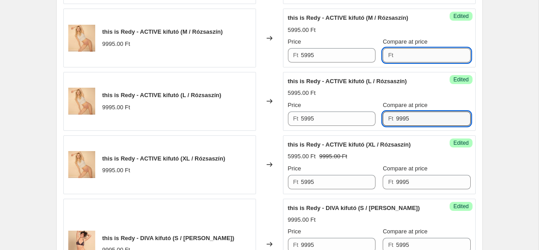
click at [406, 56] on input "Compare at price" at bounding box center [433, 55] width 75 height 14
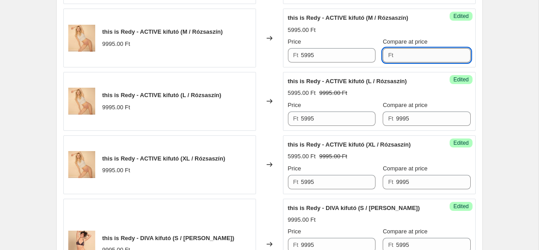
paste input "9995"
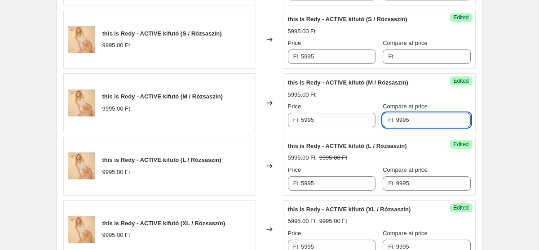
scroll to position [886, 0]
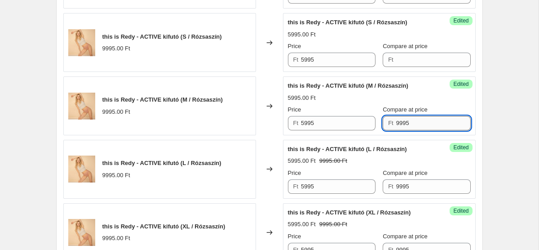
type input "9995"
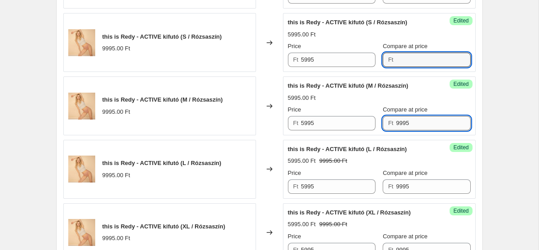
click at [406, 56] on input "Compare at price" at bounding box center [433, 60] width 75 height 14
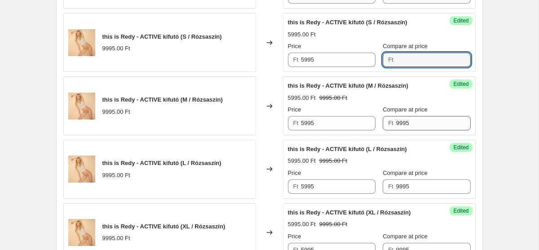
paste input "9995"
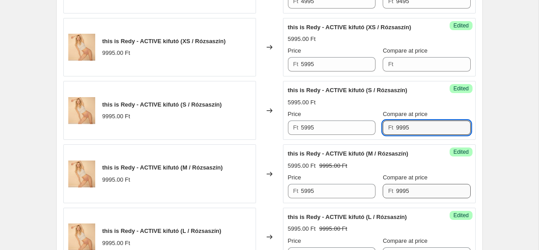
scroll to position [817, 0]
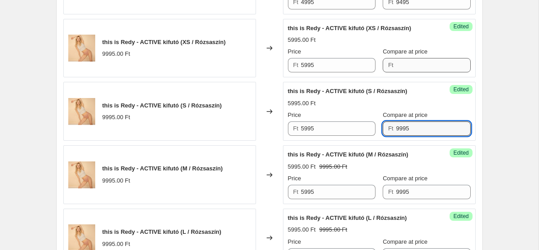
type input "9995"
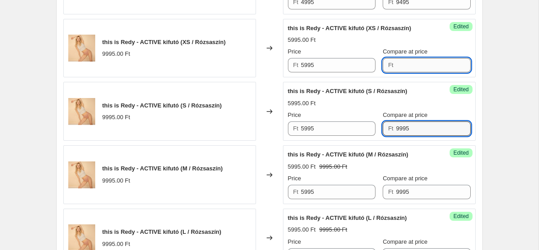
click at [405, 65] on input "Compare at price" at bounding box center [433, 65] width 75 height 14
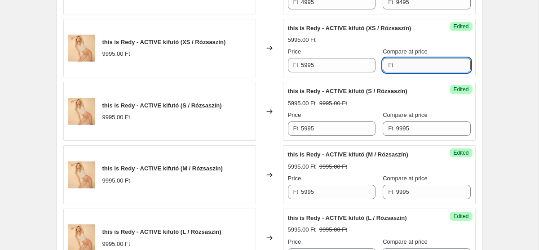
paste input "9995"
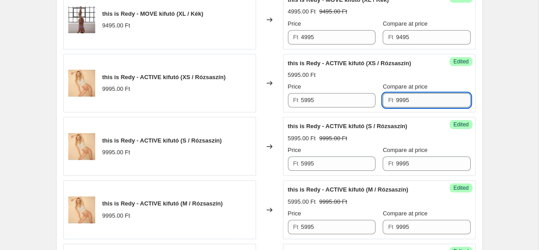
scroll to position [783, 0]
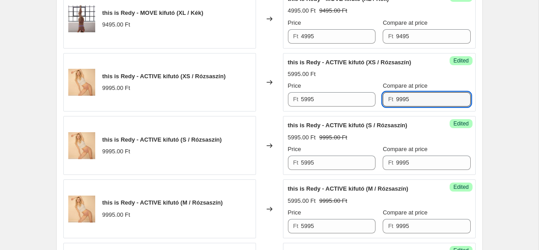
type input "9995"
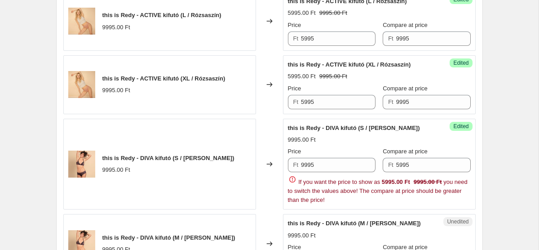
scroll to position [1038, 0]
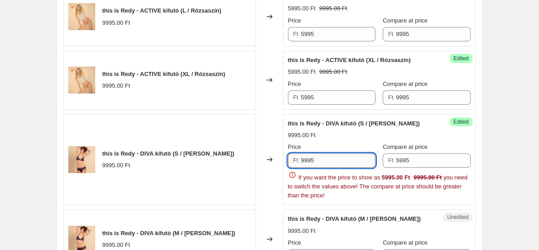
click at [309, 160] on input "9995" at bounding box center [338, 160] width 75 height 14
paste input "4"
type input "4995"
click at [406, 158] on input "5995" at bounding box center [433, 160] width 75 height 14
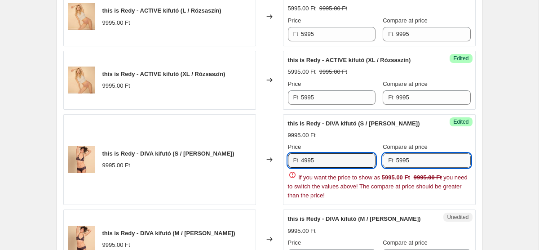
click at [406, 158] on input "5995" at bounding box center [433, 160] width 75 height 14
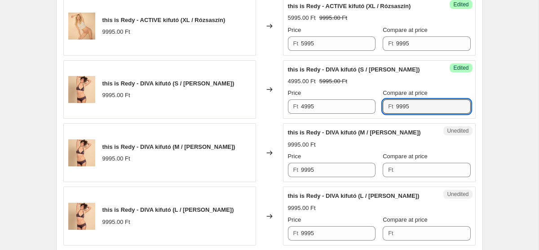
scroll to position [1105, 0]
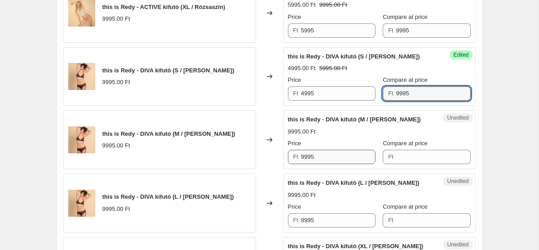
type input "9995"
click at [332, 159] on input "9995" at bounding box center [338, 157] width 75 height 14
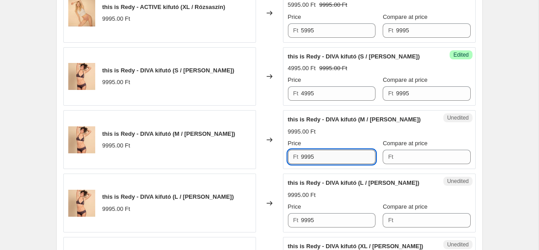
click at [332, 159] on input "9995" at bounding box center [338, 157] width 75 height 14
paste input "4"
type input "4995"
click at [403, 155] on input "Compare at price" at bounding box center [433, 157] width 75 height 14
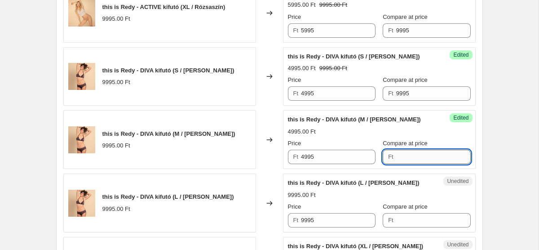
click at [403, 155] on input "Compare at price" at bounding box center [433, 157] width 75 height 14
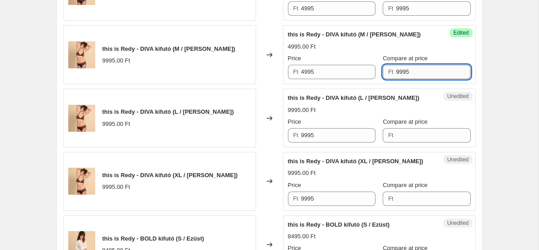
scroll to position [1202, 0]
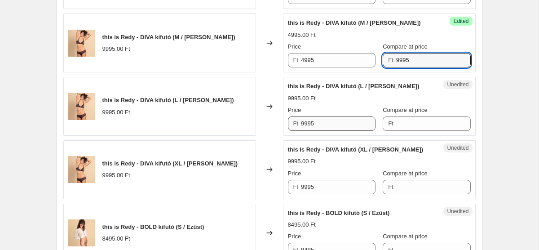
type input "9995"
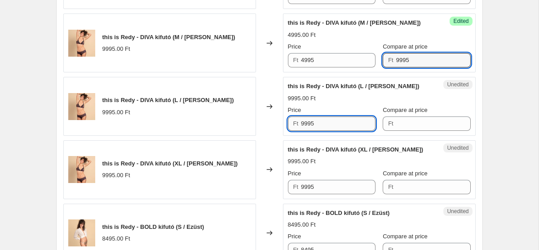
click at [336, 126] on input "9995" at bounding box center [338, 123] width 75 height 14
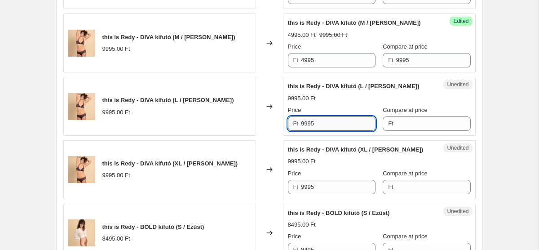
click at [336, 126] on input "9995" at bounding box center [338, 123] width 75 height 14
paste input "4"
type input "4995"
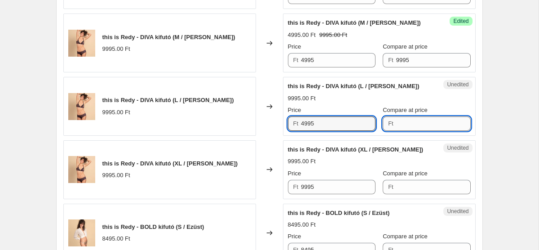
click at [410, 122] on input "Compare at price" at bounding box center [433, 123] width 75 height 14
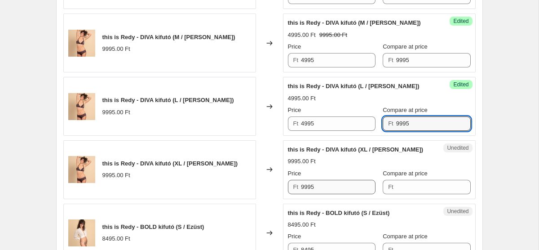
type input "9995"
click at [357, 190] on input "9995" at bounding box center [338, 187] width 75 height 14
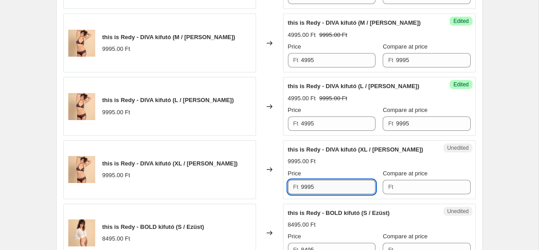
click at [357, 190] on input "9995" at bounding box center [338, 187] width 75 height 14
paste input "4"
type input "4995"
click at [398, 190] on input "Compare at price" at bounding box center [433, 187] width 75 height 14
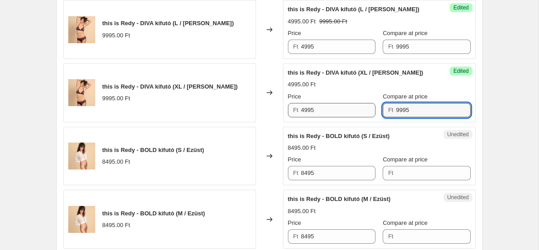
scroll to position [1280, 0]
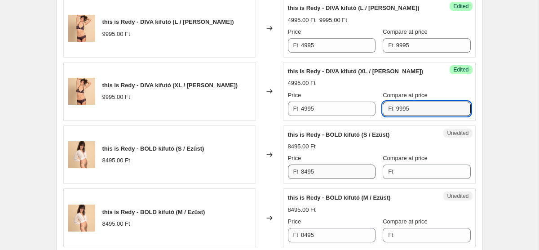
type input "9995"
click at [328, 175] on input "8495" at bounding box center [338, 171] width 75 height 14
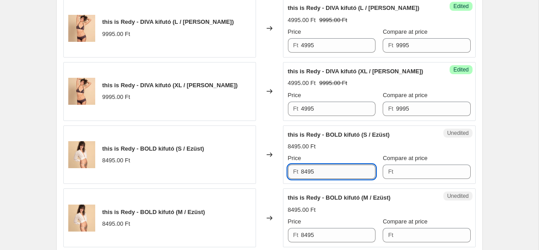
paste input "49"
type input "4995"
click at [408, 170] on input "Compare at price" at bounding box center [433, 171] width 75 height 14
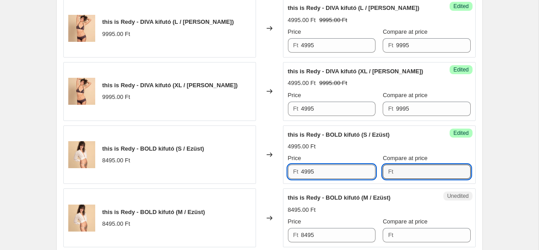
click at [328, 169] on input "4995" at bounding box center [338, 171] width 75 height 14
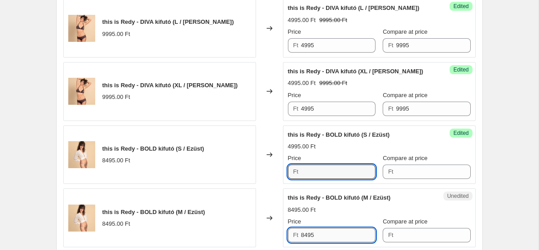
type input "4995"
click at [318, 231] on input "8495" at bounding box center [338, 235] width 75 height 14
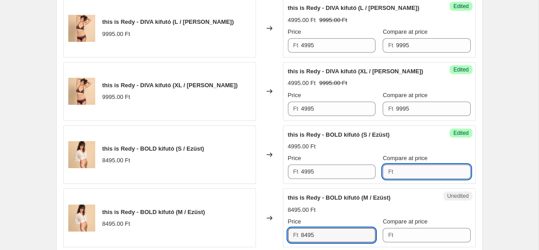
click at [396, 172] on input "Compare at price" at bounding box center [433, 171] width 75 height 14
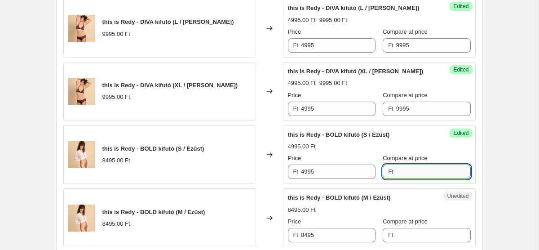
paste input "8495"
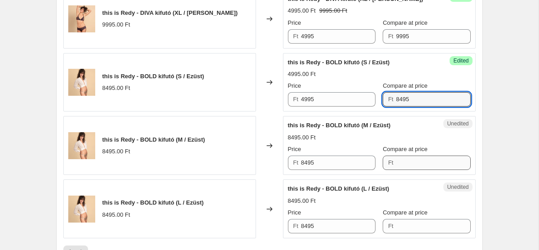
type input "8495"
click at [402, 165] on input "Compare at price" at bounding box center [433, 162] width 75 height 14
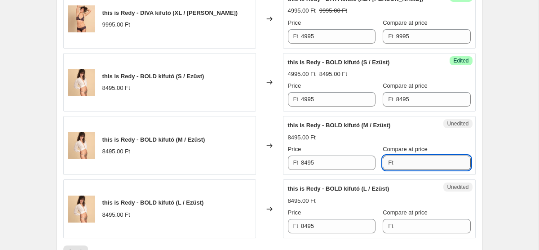
paste input "8495"
type input "8495"
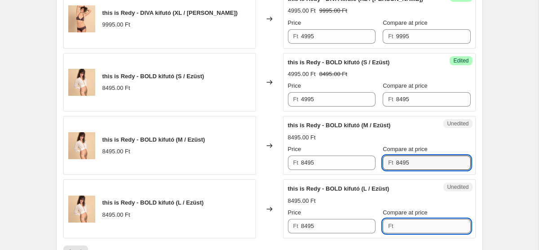
click at [410, 227] on input "Compare at price" at bounding box center [433, 226] width 75 height 14
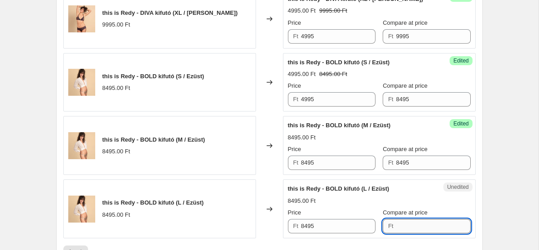
paste input "8495"
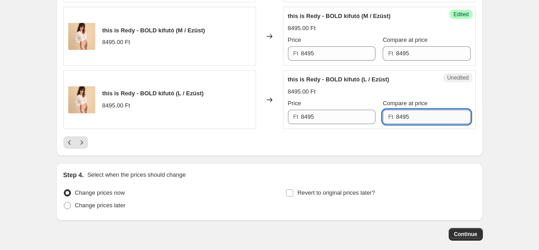
scroll to position [1462, 0]
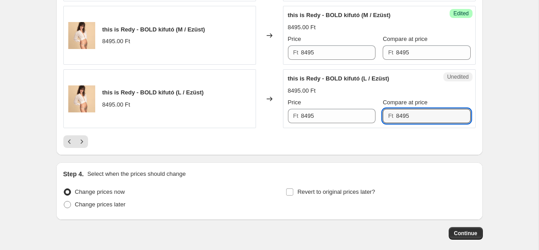
type input "8495"
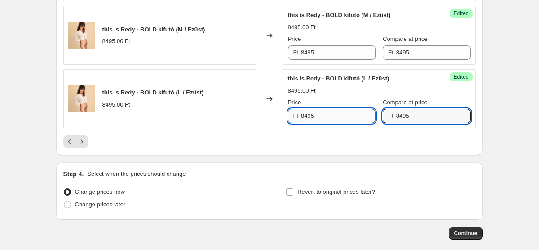
click at [308, 120] on input "8495" at bounding box center [338, 116] width 75 height 14
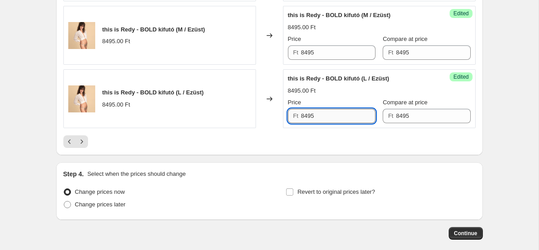
click at [308, 120] on input "8495" at bounding box center [338, 116] width 75 height 14
paste input "4"
type input "4495"
click at [314, 53] on input "8495" at bounding box center [338, 52] width 75 height 14
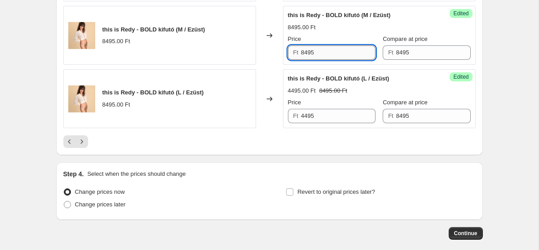
paste input "4"
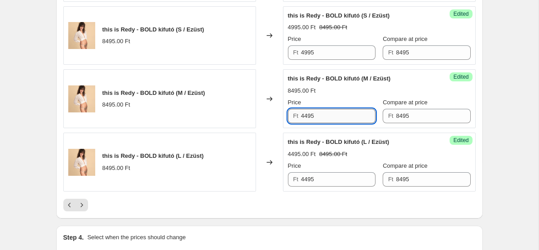
scroll to position [1392, 0]
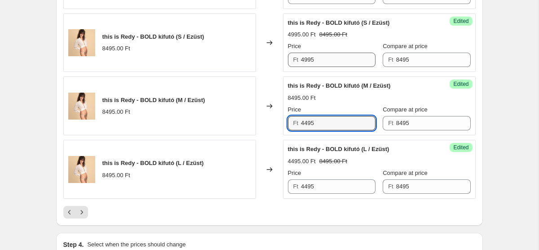
type input "4495"
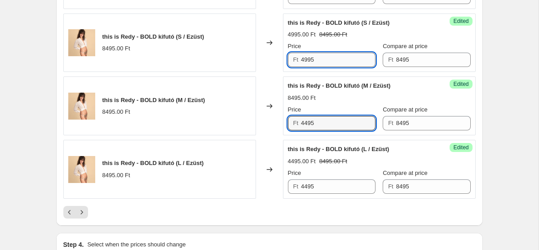
click at [321, 56] on input "4995" at bounding box center [338, 60] width 75 height 14
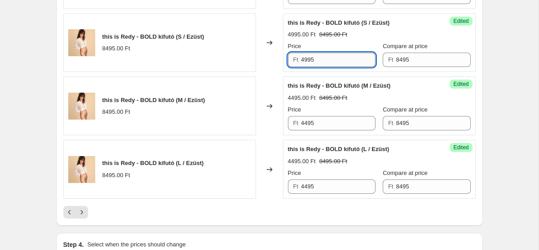
click at [321, 56] on input "4995" at bounding box center [338, 60] width 75 height 14
paste input "4"
type input "4495"
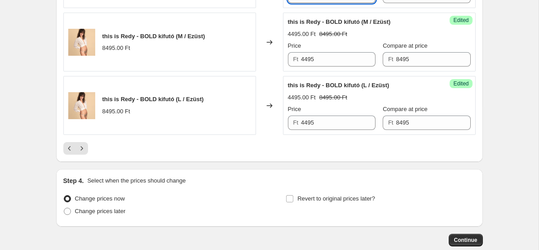
scroll to position [1456, 0]
click at [80, 148] on icon "Next" at bounding box center [81, 147] width 9 height 9
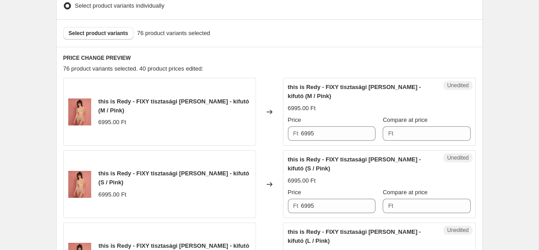
scroll to position [306, 0]
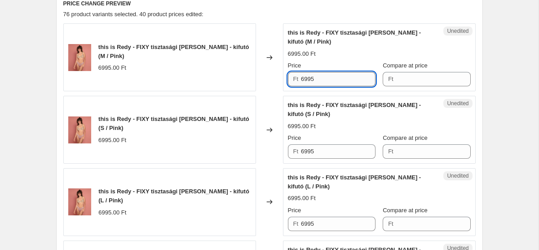
click at [310, 78] on input "6995" at bounding box center [338, 79] width 75 height 14
click at [424, 74] on input "Compare at price" at bounding box center [433, 79] width 75 height 14
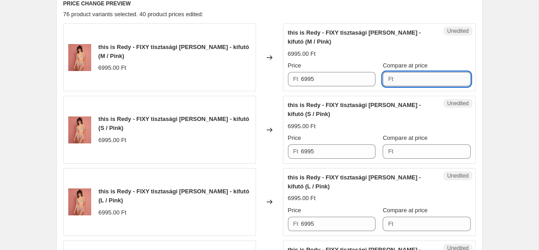
paste input "6995"
type input "6995"
click at [399, 151] on input "Compare at price" at bounding box center [433, 151] width 75 height 14
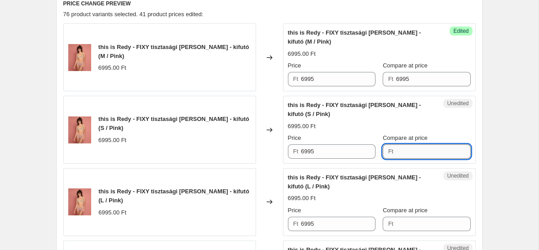
paste input "6995"
type input "6995"
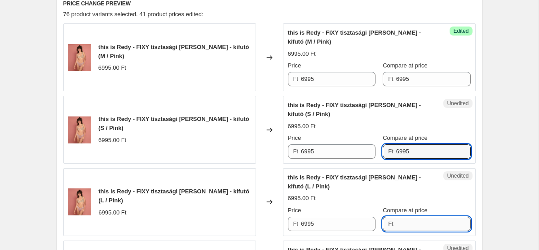
click at [405, 227] on input "Compare at price" at bounding box center [433, 224] width 75 height 14
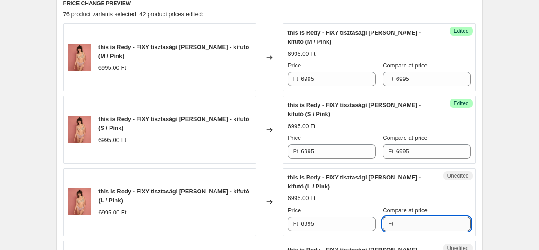
paste input "6995"
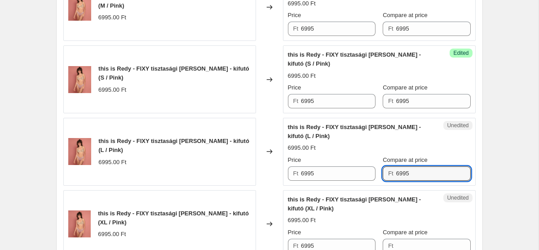
scroll to position [368, 0]
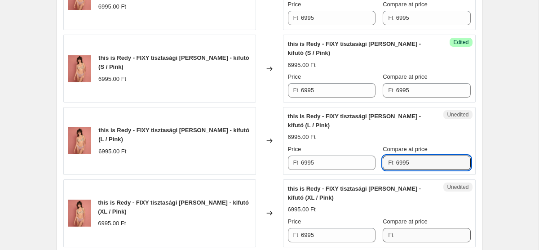
type input "6995"
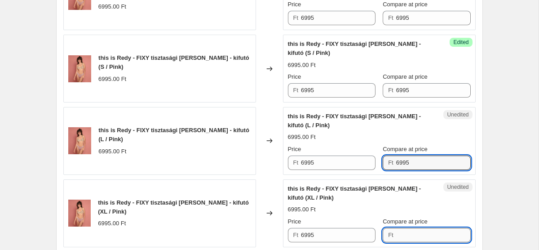
click at [412, 230] on input "Compare at price" at bounding box center [433, 235] width 75 height 14
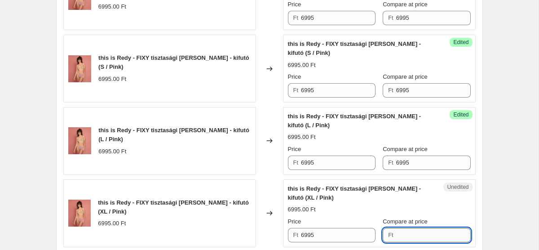
paste input "6995"
type input "6995"
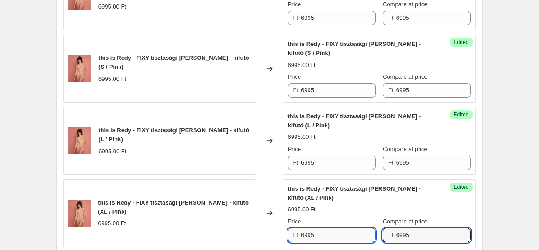
click at [324, 235] on input "6995" at bounding box center [338, 235] width 75 height 14
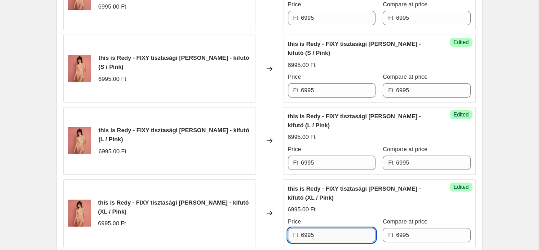
click at [324, 235] on input "6995" at bounding box center [338, 235] width 75 height 14
paste input "3"
type input "3995"
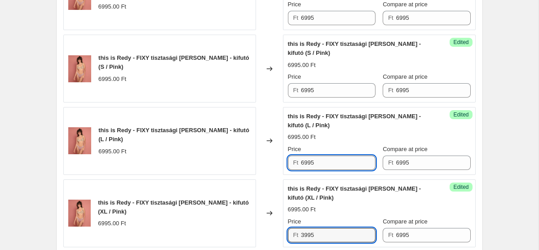
click at [327, 167] on input "6995" at bounding box center [338, 162] width 75 height 14
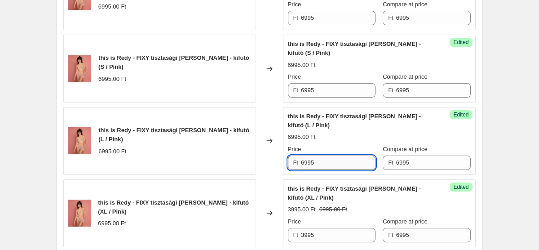
click at [318, 162] on input "6995" at bounding box center [338, 162] width 75 height 14
paste input "3"
type input "3995"
click at [325, 89] on input "6995" at bounding box center [338, 90] width 75 height 14
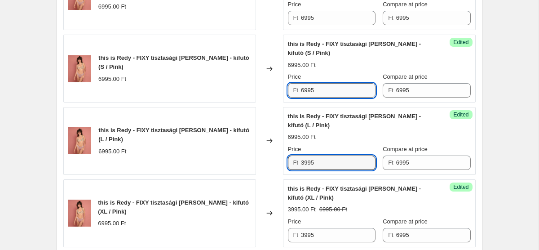
click at [325, 89] on input "6995" at bounding box center [338, 90] width 75 height 14
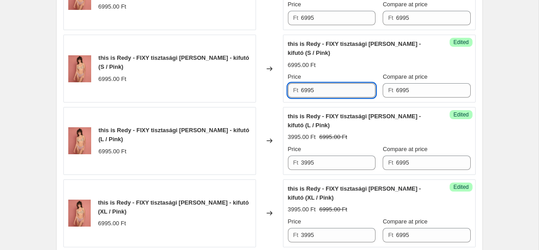
paste input "3"
type input "3995"
click at [315, 17] on input "6995" at bounding box center [338, 18] width 75 height 14
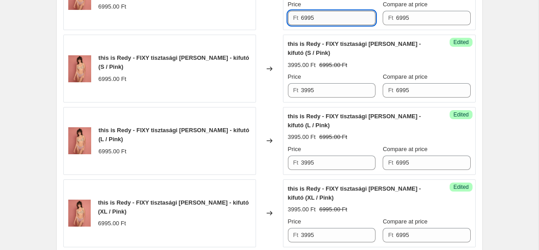
click at [315, 17] on input "6995" at bounding box center [338, 18] width 75 height 14
paste input "3"
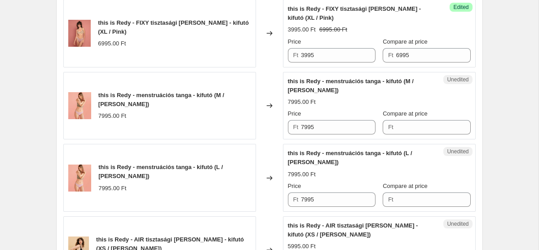
scroll to position [552, 0]
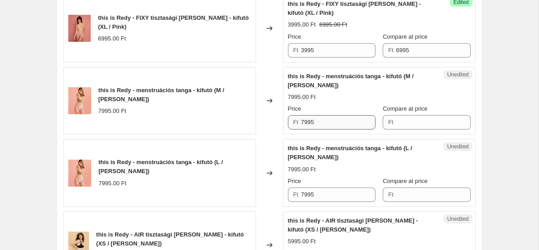
type input "3995"
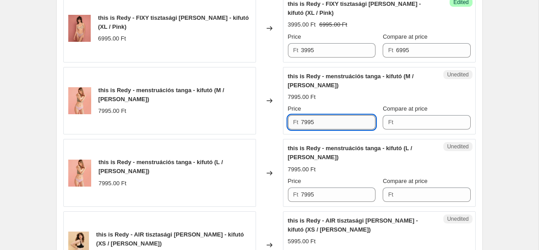
click at [318, 122] on input "7995" at bounding box center [338, 122] width 75 height 14
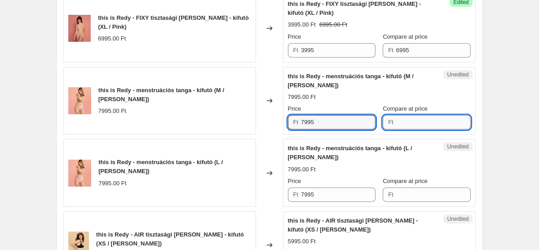
click at [425, 121] on input "Compare at price" at bounding box center [433, 122] width 75 height 14
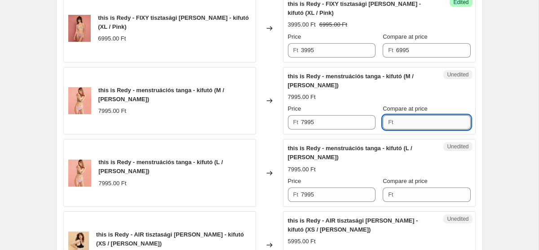
paste input "7995"
type input "7995"
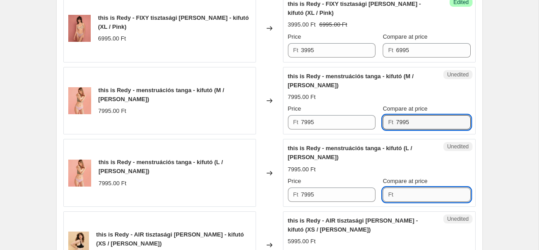
click at [396, 193] on input "Compare at price" at bounding box center [433, 194] width 75 height 14
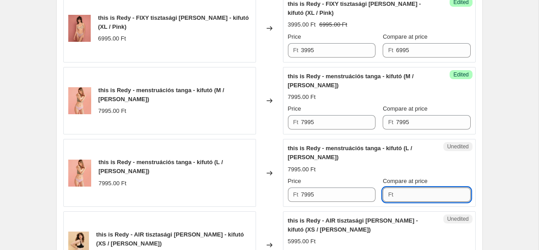
paste input "7995"
type input "7995"
click at [298, 194] on span "Ft" at bounding box center [295, 194] width 5 height 7
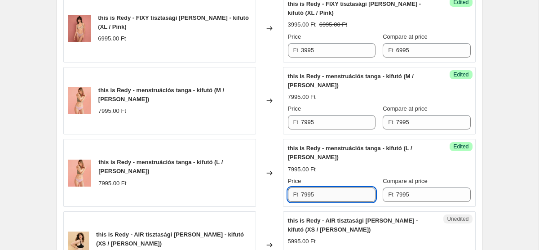
click at [308, 195] on input "7995" at bounding box center [338, 194] width 75 height 14
paste input "3"
type input "3995"
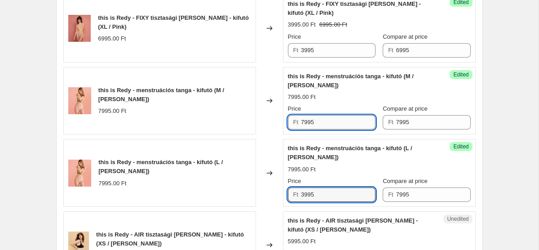
click at [330, 116] on input "7995" at bounding box center [338, 122] width 75 height 14
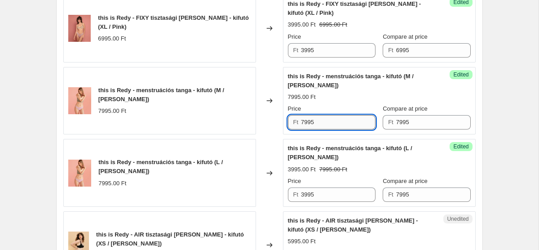
click at [330, 116] on input "7995" at bounding box center [338, 122] width 75 height 14
paste input "3"
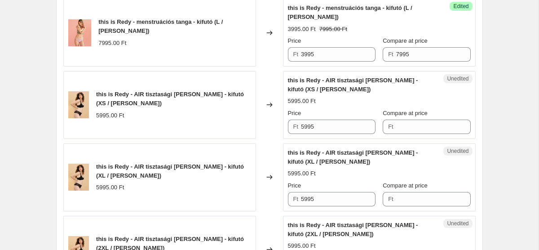
scroll to position [693, 0]
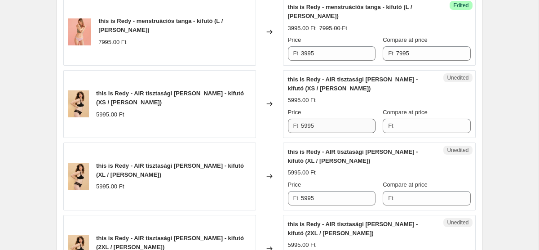
type input "3995"
click at [318, 128] on input "5995" at bounding box center [338, 126] width 75 height 14
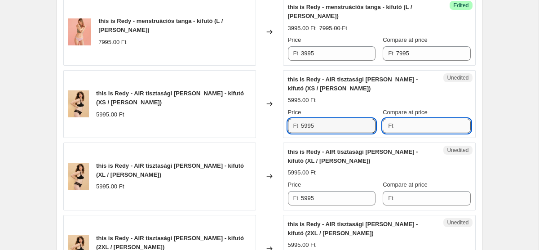
click at [398, 129] on input "Compare at price" at bounding box center [433, 126] width 75 height 14
paste input "5995"
type input "5995"
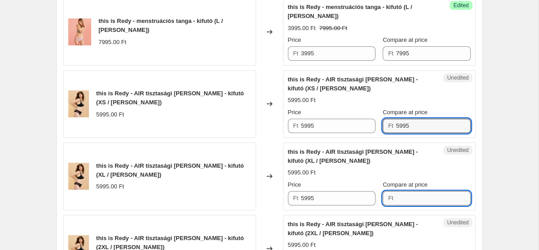
click at [412, 198] on input "Compare at price" at bounding box center [433, 198] width 75 height 14
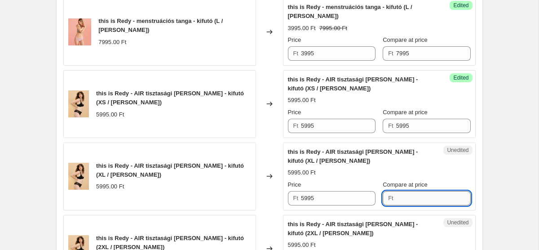
paste input "5995"
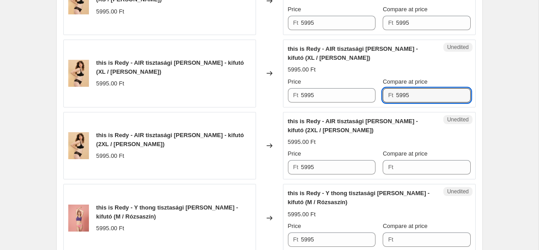
scroll to position [800, 0]
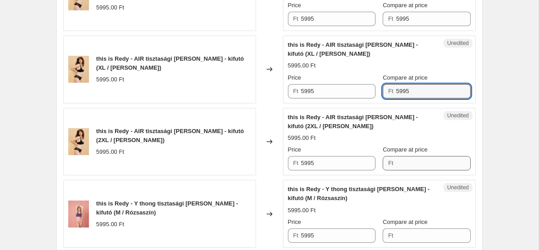
type input "5995"
click at [404, 164] on input "Compare at price" at bounding box center [433, 163] width 75 height 14
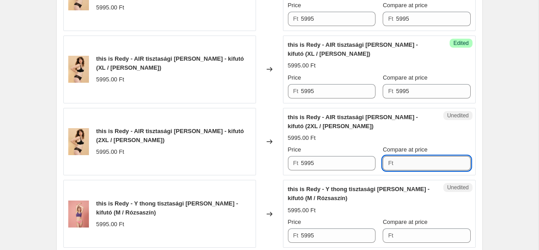
paste input "5995"
type input "5995"
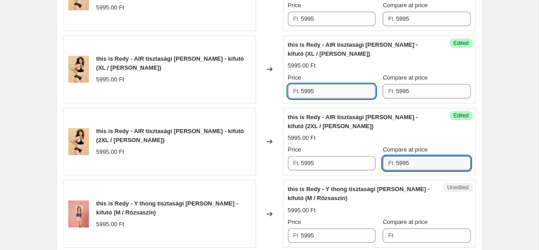
click at [330, 85] on input "5995" at bounding box center [338, 91] width 75 height 14
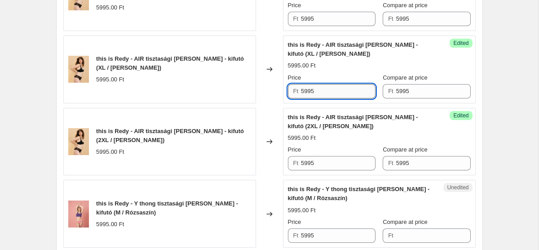
click at [330, 85] on input "5995" at bounding box center [338, 91] width 75 height 14
paste input "2"
type input "2995"
click at [330, 164] on input "5995" at bounding box center [338, 163] width 75 height 14
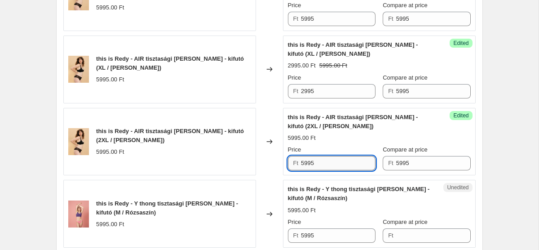
paste input "2"
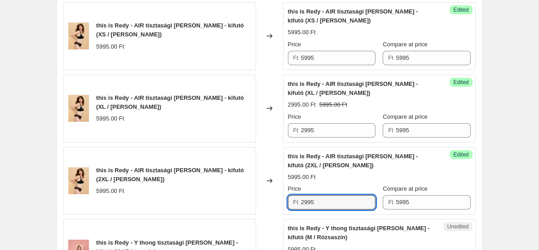
scroll to position [761, 0]
type input "2995"
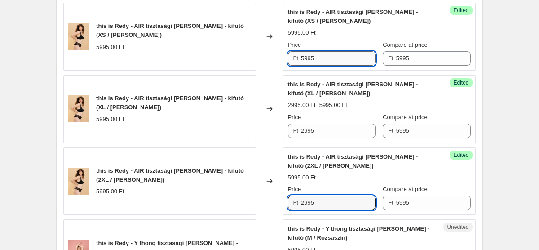
click at [314, 57] on input "5995" at bounding box center [338, 58] width 75 height 14
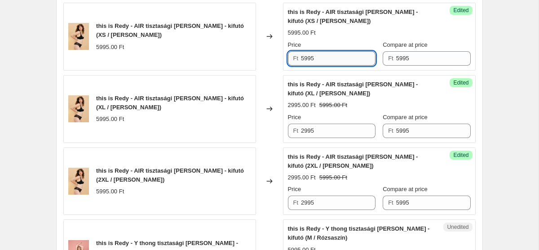
click at [314, 57] on input "5995" at bounding box center [338, 58] width 75 height 14
paste input "2"
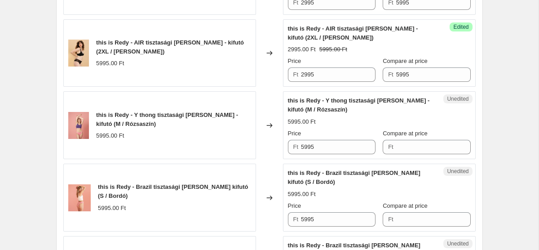
scroll to position [888, 0]
type input "2995"
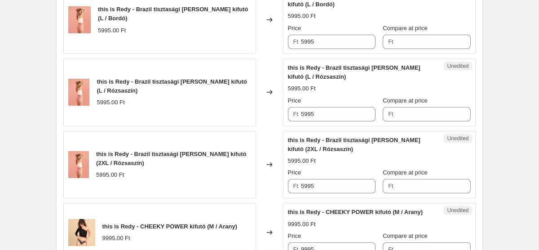
scroll to position [1166, 0]
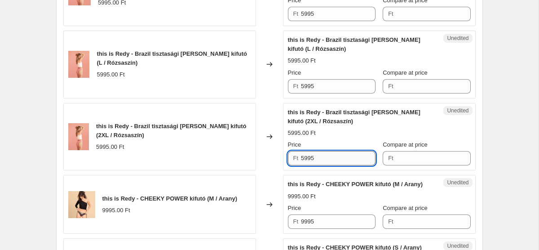
click at [319, 154] on input "5995" at bounding box center [338, 158] width 75 height 14
paste input "2"
type input "2995"
click at [396, 162] on input "Compare at price" at bounding box center [433, 158] width 75 height 14
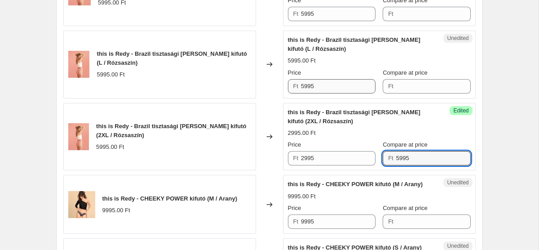
type input "5995"
click at [339, 86] on input "5995" at bounding box center [338, 86] width 75 height 14
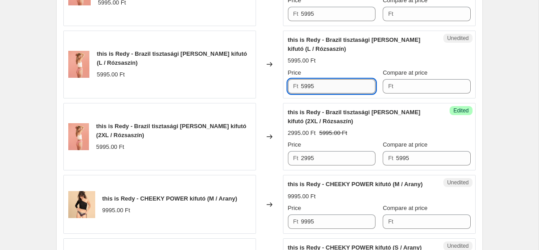
click at [339, 86] on input "5995" at bounding box center [338, 86] width 75 height 14
type input "2995"
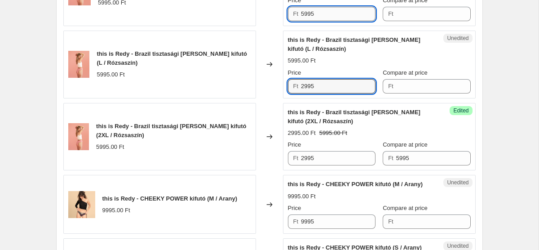
click at [325, 14] on input "5995" at bounding box center [338, 14] width 75 height 14
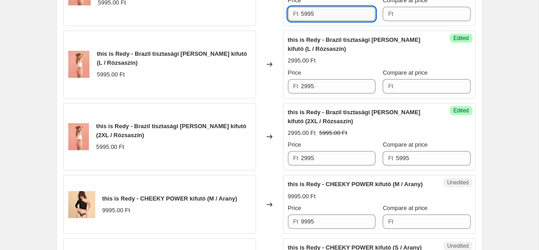
click at [325, 14] on input "5995" at bounding box center [338, 14] width 75 height 14
type input "2995"
click at [414, 82] on input "Compare at price" at bounding box center [433, 86] width 75 height 14
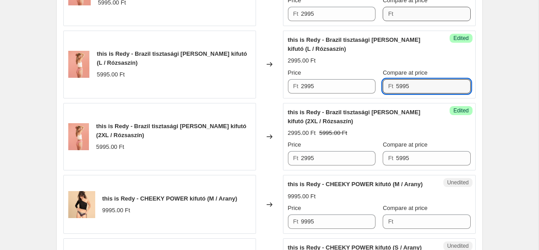
type input "5995"
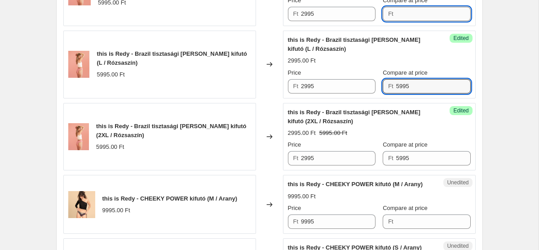
click at [412, 17] on input "Compare at price" at bounding box center [433, 14] width 75 height 14
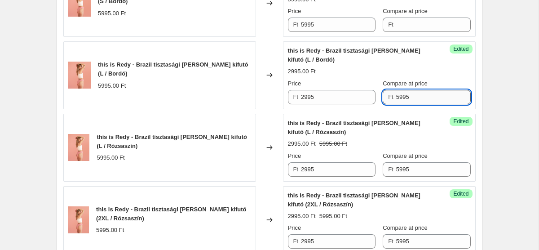
scroll to position [1078, 0]
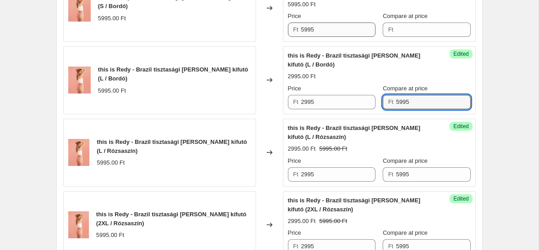
type input "5995"
click at [348, 27] on input "5995" at bounding box center [338, 29] width 75 height 14
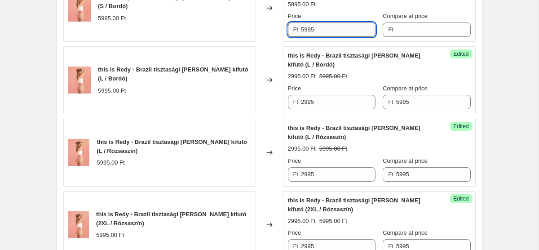
click at [348, 27] on input "5995" at bounding box center [338, 29] width 75 height 14
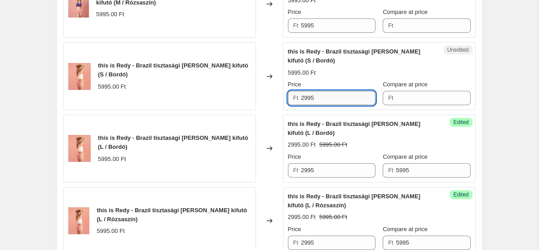
scroll to position [1007, 0]
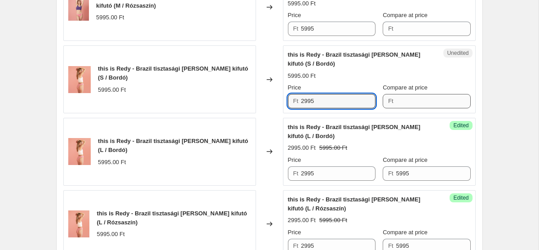
type input "2995"
click at [407, 101] on input "Compare at price" at bounding box center [433, 101] width 75 height 14
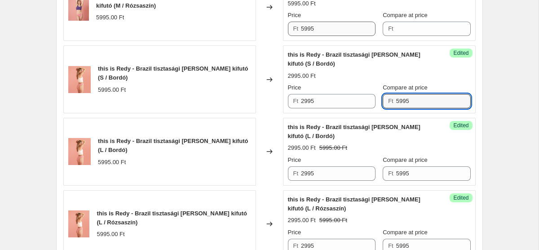
type input "5995"
click at [332, 32] on input "5995" at bounding box center [338, 29] width 75 height 14
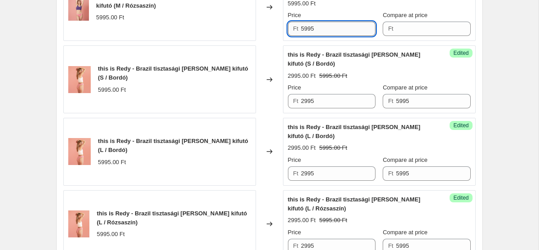
click at [332, 32] on input "5995" at bounding box center [338, 29] width 75 height 14
type input "2995"
click at [405, 29] on input "Compare at price" at bounding box center [433, 29] width 75 height 14
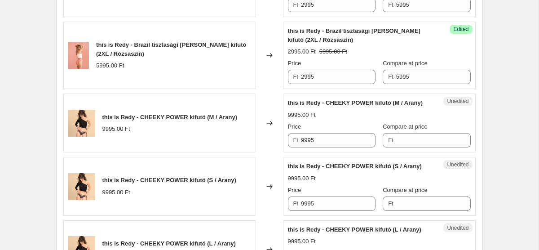
scroll to position [1249, 0]
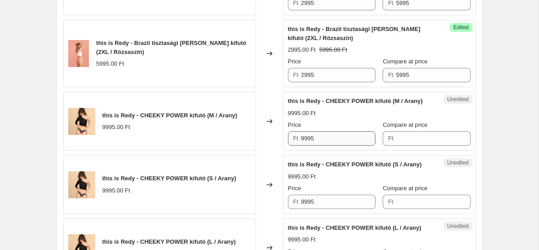
type input "5995"
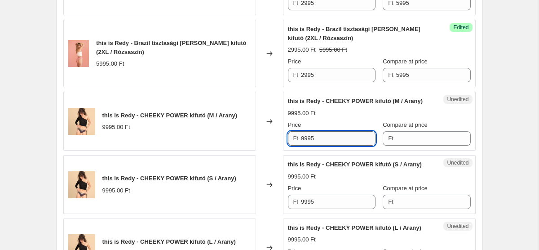
click at [308, 146] on input "9995" at bounding box center [338, 138] width 75 height 14
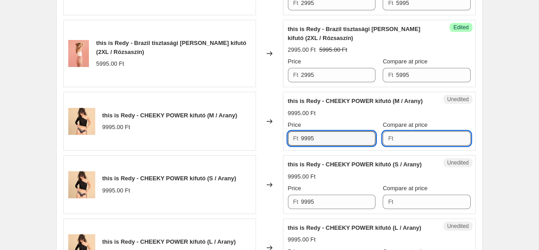
click at [396, 146] on input "Compare at price" at bounding box center [433, 138] width 75 height 14
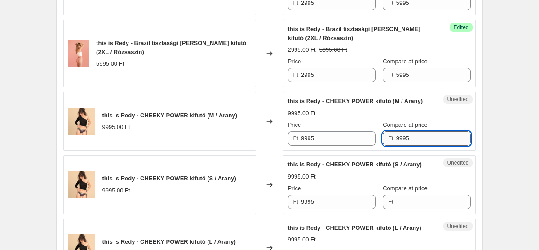
scroll to position [1350, 0]
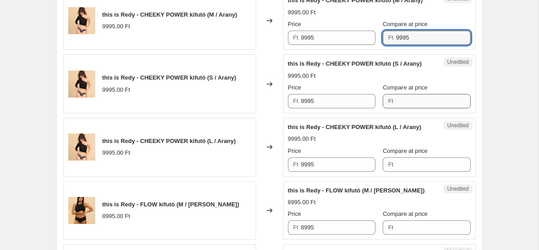
type input "9995"
click at [396, 108] on input "Compare at price" at bounding box center [433, 101] width 75 height 14
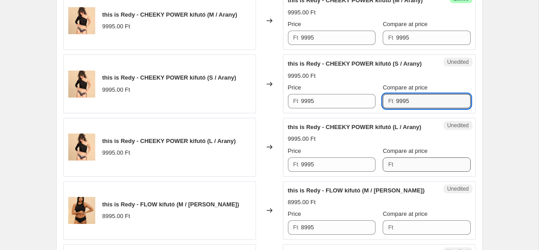
type input "9995"
click at [396, 172] on input "Compare at price" at bounding box center [433, 164] width 75 height 14
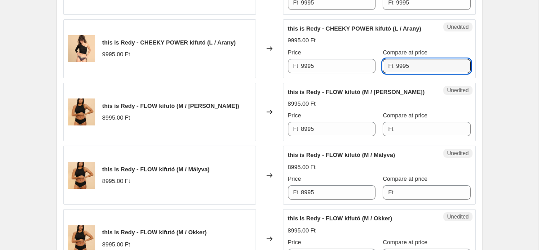
scroll to position [1401, 0]
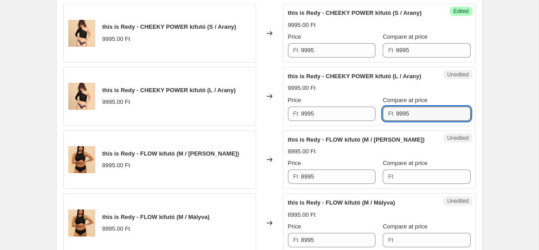
type input "9995"
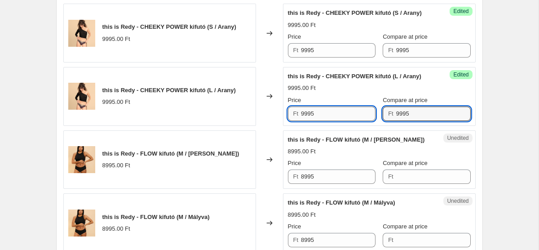
click at [323, 121] on input "9995" at bounding box center [338, 113] width 75 height 14
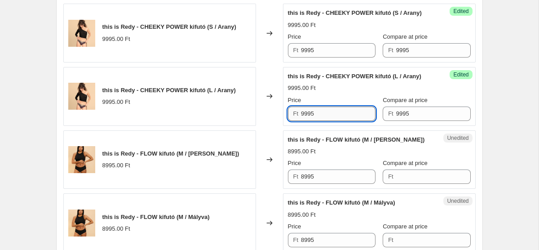
click at [323, 121] on input "9995" at bounding box center [338, 113] width 75 height 14
type input "5995"
click at [329, 58] on input "9995" at bounding box center [338, 50] width 75 height 14
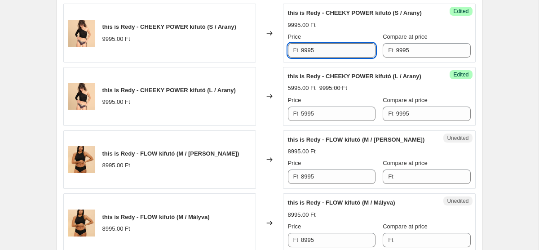
click at [329, 58] on input "9995" at bounding box center [338, 50] width 75 height 14
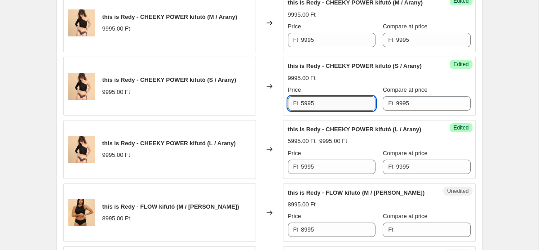
scroll to position [1346, 0]
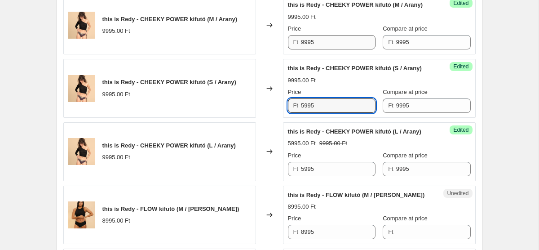
type input "5995"
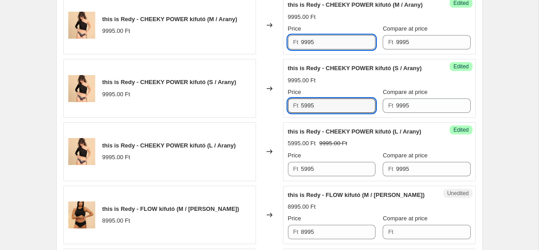
click at [318, 49] on input "9995" at bounding box center [338, 42] width 75 height 14
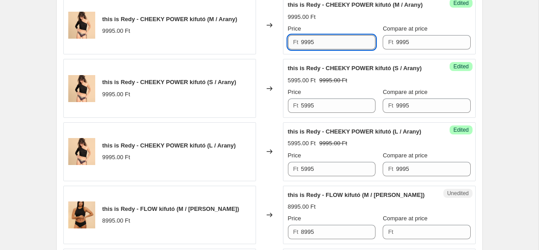
click at [318, 49] on input "9995" at bounding box center [338, 42] width 75 height 14
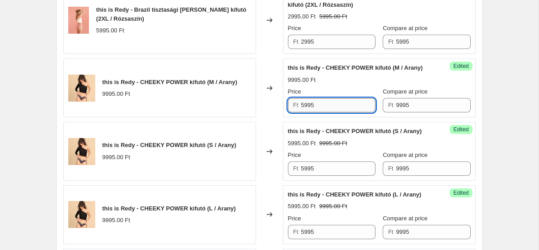
scroll to position [1271, 0]
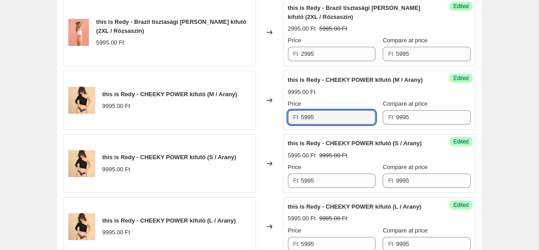
type input "5995"
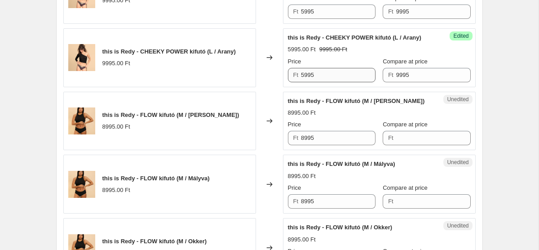
scroll to position [1457, 0]
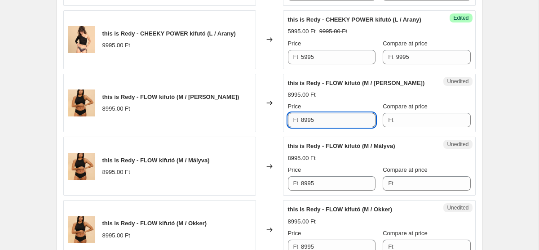
click at [331, 127] on input "8995" at bounding box center [338, 120] width 75 height 14
type input "4495"
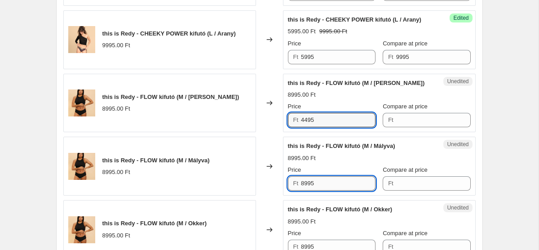
click at [334, 190] on input "8995" at bounding box center [338, 183] width 75 height 14
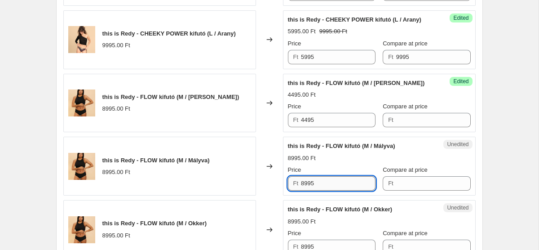
click at [334, 190] on input "8995" at bounding box center [338, 183] width 75 height 14
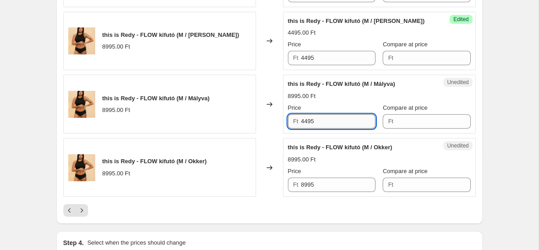
scroll to position [1533, 0]
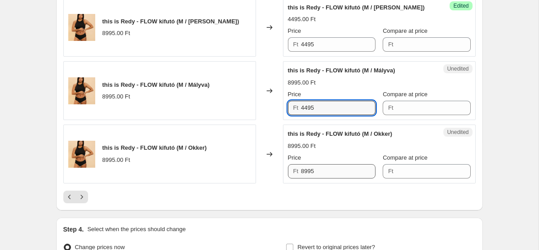
type input "4495"
click at [325, 178] on input "8995" at bounding box center [338, 171] width 75 height 14
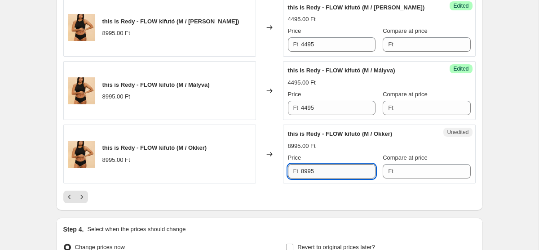
click at [325, 178] on input "8995" at bounding box center [338, 171] width 75 height 14
type input "4495"
click at [412, 178] on input "Compare at price" at bounding box center [433, 171] width 75 height 14
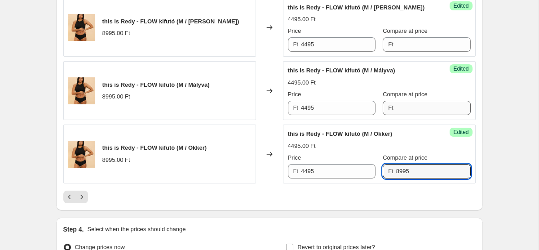
type input "8995"
click at [410, 115] on input "Compare at price" at bounding box center [433, 108] width 75 height 14
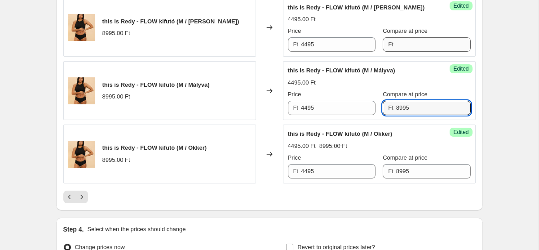
type input "8995"
click at [406, 52] on input "Compare at price" at bounding box center [433, 44] width 75 height 14
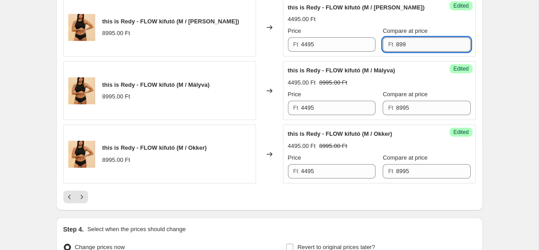
type input "8995"
click at [83, 201] on icon "Next" at bounding box center [81, 196] width 9 height 9
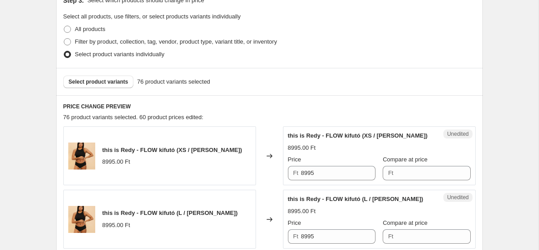
scroll to position [199, 0]
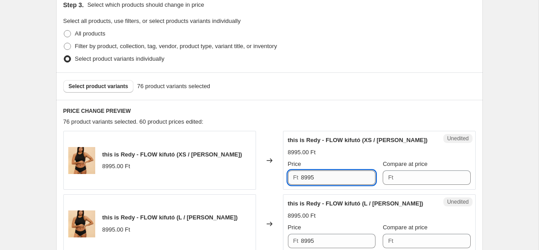
click at [328, 179] on input "8995" at bounding box center [338, 177] width 75 height 14
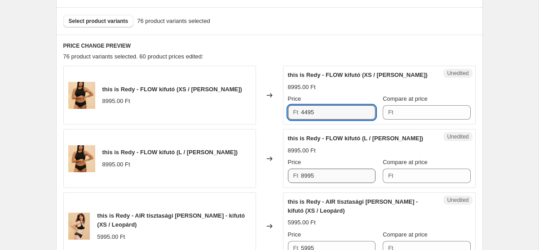
type input "4495"
click at [335, 175] on input "8995" at bounding box center [338, 175] width 75 height 14
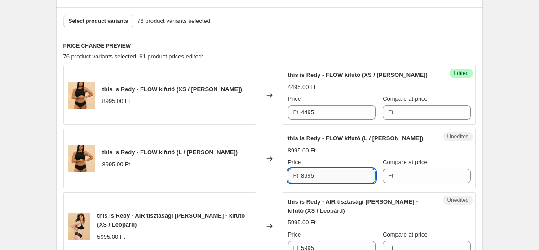
click at [335, 175] on input "8995" at bounding box center [338, 175] width 75 height 14
type input "4495"
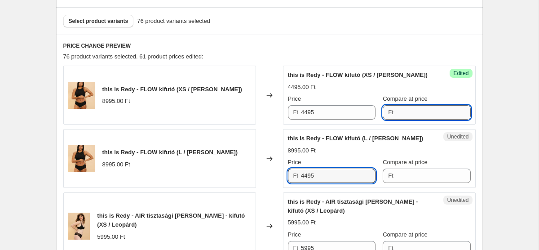
click at [419, 108] on input "Compare at price" at bounding box center [433, 112] width 75 height 14
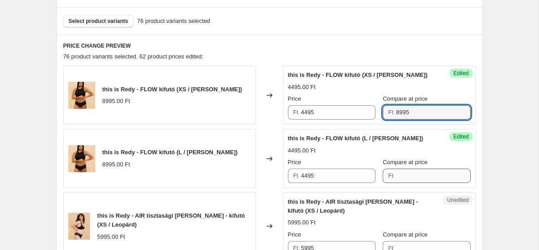
type input "8995"
click at [413, 171] on input "Compare at price" at bounding box center [433, 175] width 75 height 14
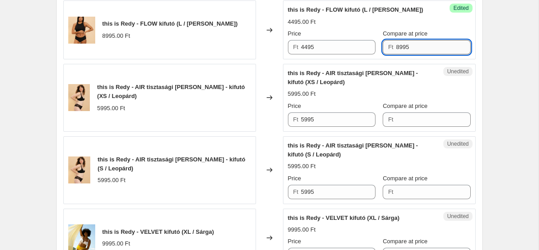
scroll to position [414, 0]
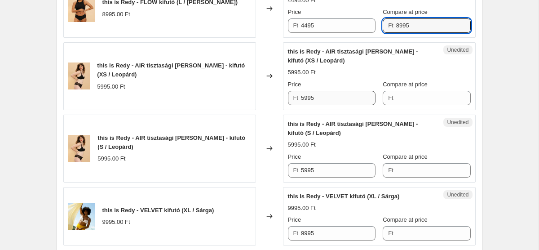
type input "8995"
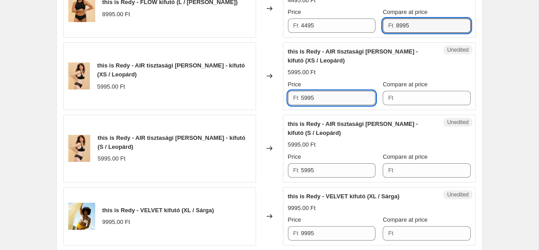
click at [318, 97] on input "5995" at bounding box center [338, 98] width 75 height 14
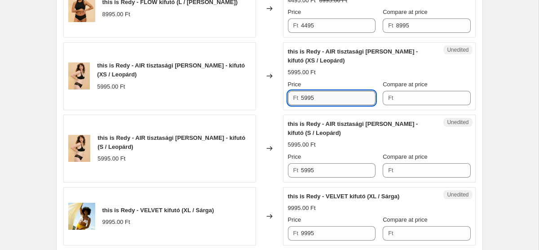
click at [318, 97] on input "5995" at bounding box center [338, 98] width 75 height 14
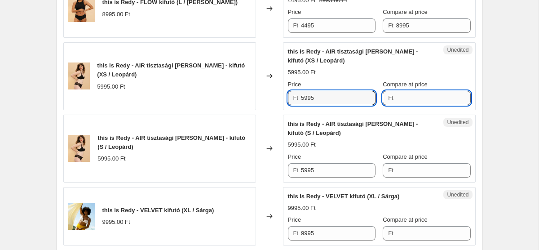
click at [399, 101] on input "Compare at price" at bounding box center [433, 98] width 75 height 14
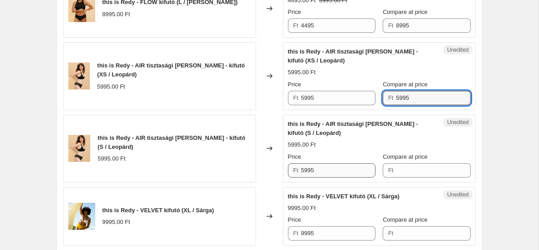
type input "5995"
click at [332, 171] on input "5995" at bounding box center [338, 170] width 75 height 14
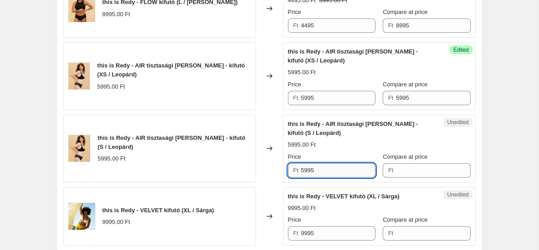
click at [332, 171] on input "5995" at bounding box center [338, 170] width 75 height 14
click at [396, 174] on input "Compare at price" at bounding box center [433, 170] width 75 height 14
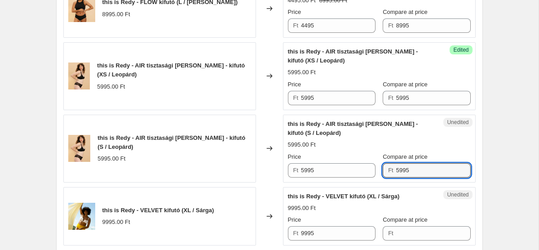
type input "5995"
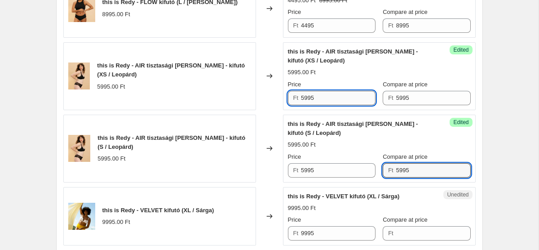
click at [316, 97] on input "5995" at bounding box center [338, 98] width 75 height 14
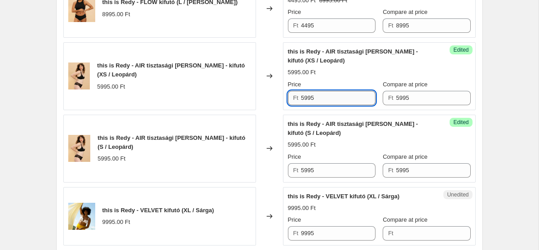
click at [316, 97] on input "5995" at bounding box center [338, 98] width 75 height 14
type input "2995"
click at [311, 163] on input "5995" at bounding box center [338, 170] width 75 height 14
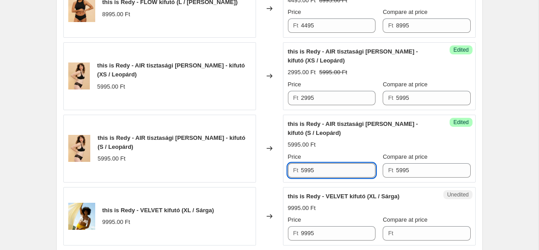
click at [311, 163] on input "5995" at bounding box center [338, 170] width 75 height 14
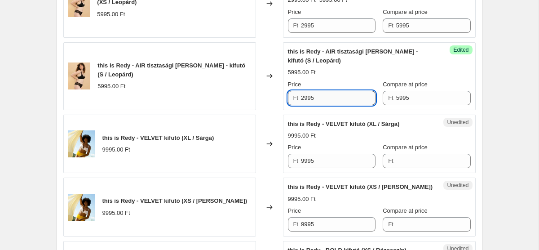
scroll to position [487, 0]
type input "2995"
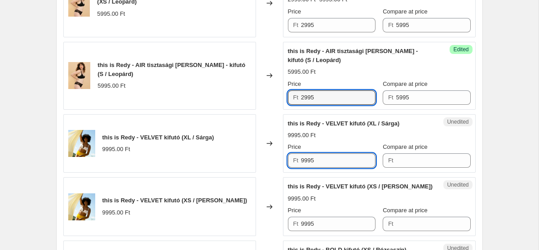
click at [320, 162] on input "9995" at bounding box center [338, 160] width 75 height 14
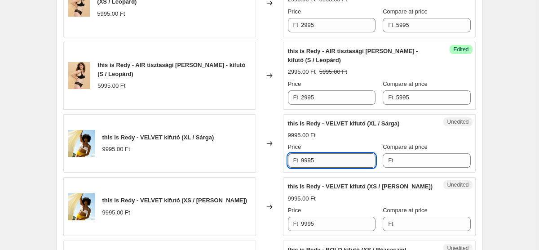
click at [320, 162] on input "9995" at bounding box center [338, 160] width 75 height 14
click at [421, 162] on input "Compare at price" at bounding box center [433, 160] width 75 height 14
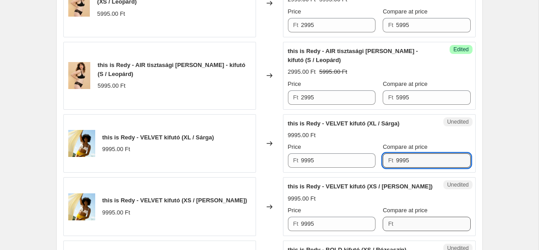
type input "9995"
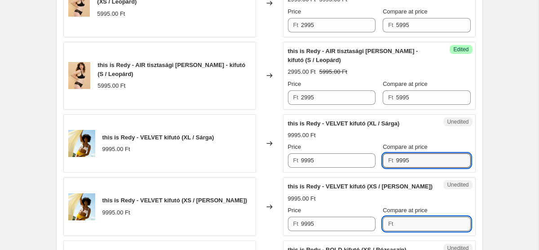
click at [409, 226] on input "Compare at price" at bounding box center [433, 224] width 75 height 14
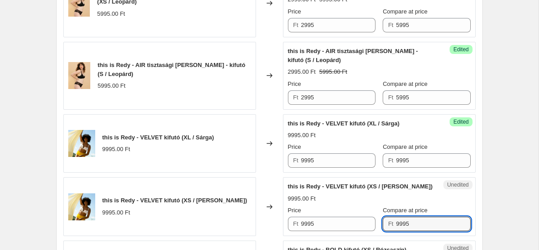
type input "9995"
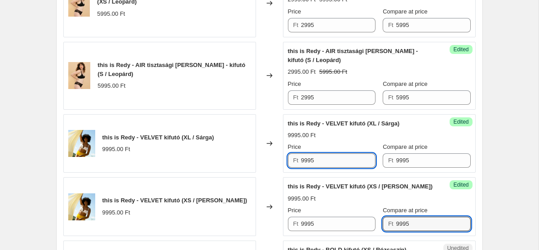
click at [323, 154] on input "9995" at bounding box center [338, 160] width 75 height 14
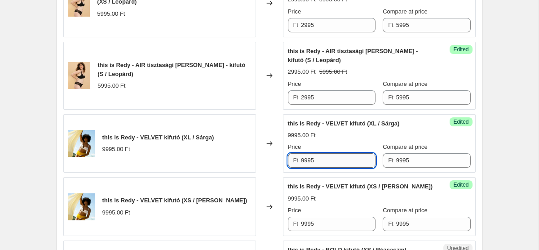
click at [323, 154] on input "9995" at bounding box center [338, 160] width 75 height 14
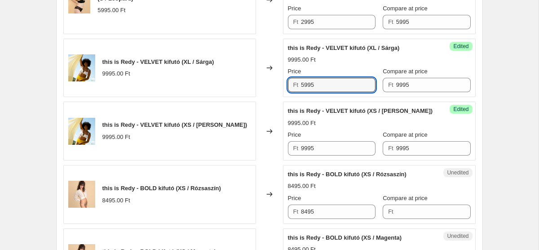
scroll to position [578, 0]
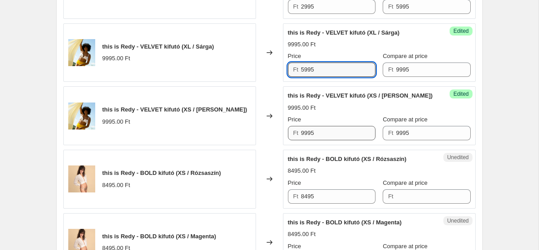
type input "5995"
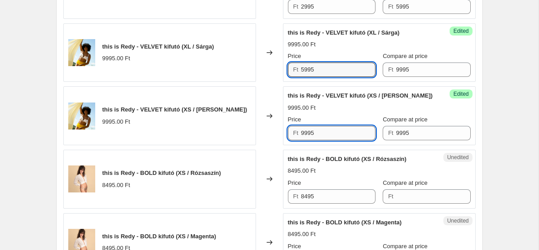
click at [325, 126] on input "9995" at bounding box center [338, 133] width 75 height 14
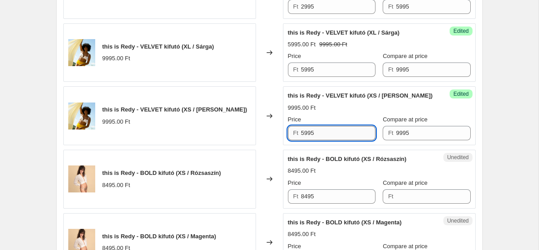
scroll to position [664, 0]
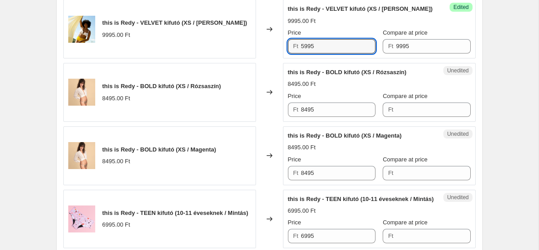
type input "5995"
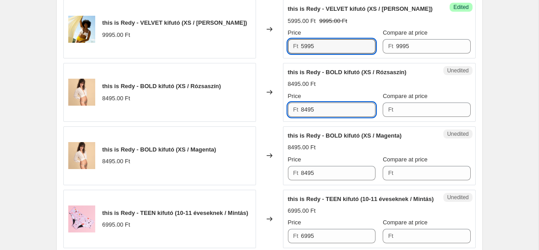
click at [343, 115] on input "8495" at bounding box center [338, 109] width 75 height 14
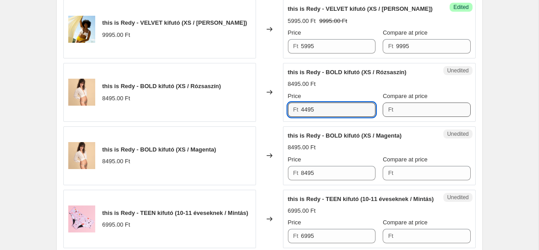
type input "4495"
click at [399, 111] on input "Compare at price" at bounding box center [433, 109] width 75 height 14
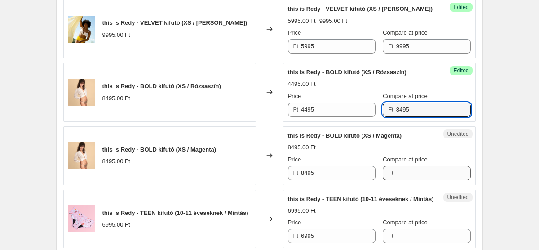
type input "8495"
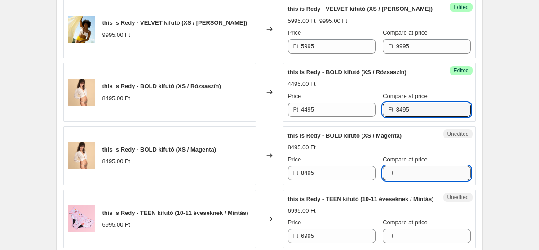
click at [397, 171] on input "Compare at price" at bounding box center [433, 173] width 75 height 14
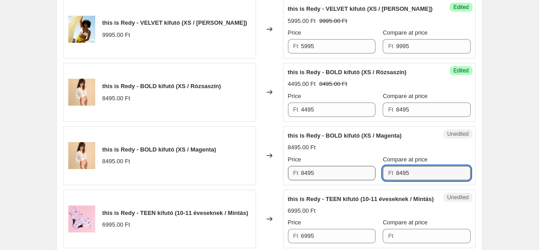
type input "8495"
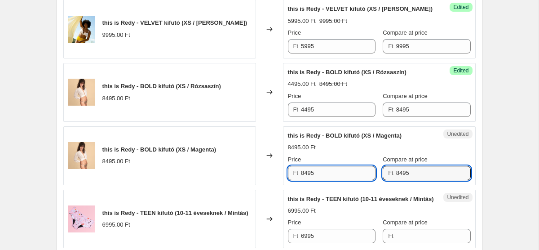
click at [322, 173] on input "8495" at bounding box center [338, 173] width 75 height 14
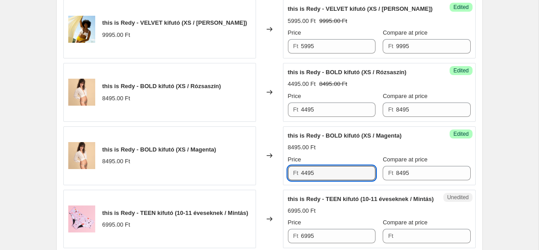
type input "4495"
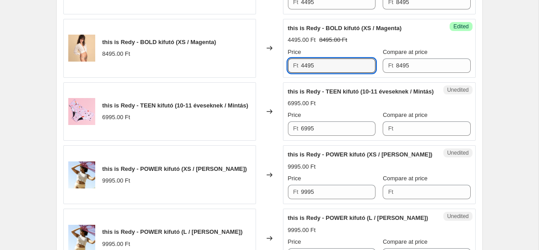
scroll to position [771, 0]
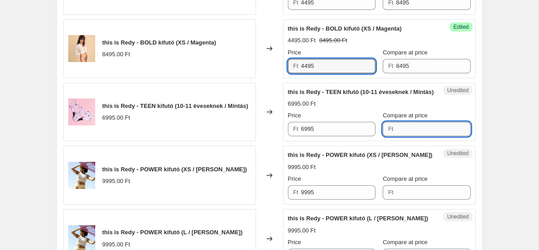
click at [396, 136] on input "Compare at price" at bounding box center [433, 129] width 75 height 14
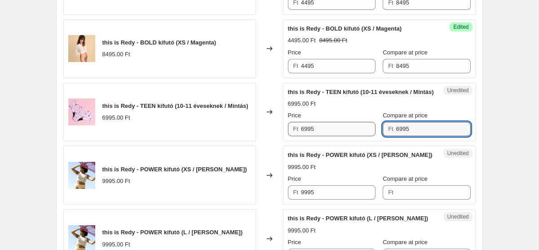
type input "6995"
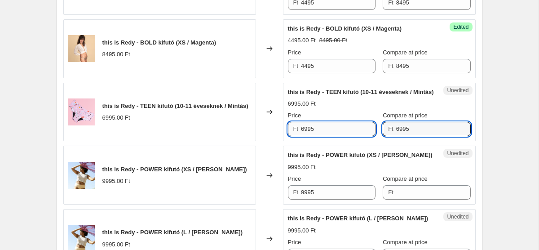
click at [338, 136] on input "6995" at bounding box center [338, 129] width 75 height 14
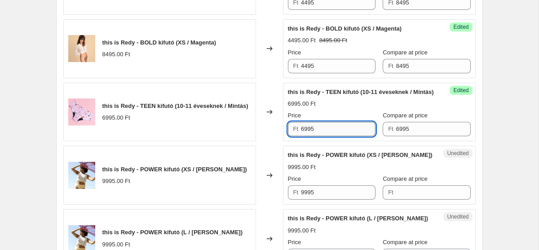
click at [338, 136] on input "6995" at bounding box center [338, 129] width 75 height 14
type input "3495"
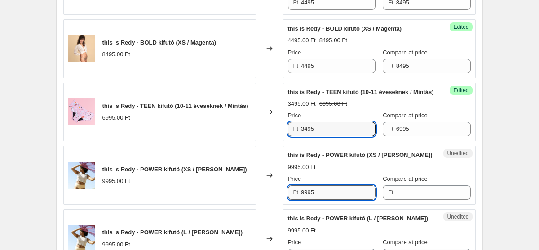
click at [330, 197] on input "9995" at bounding box center [338, 192] width 75 height 14
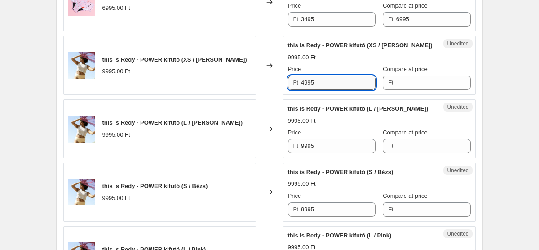
scroll to position [882, 0]
type input "4995"
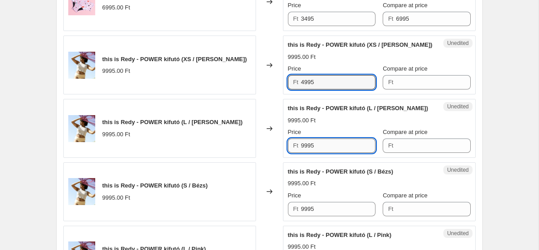
click at [327, 153] on input "9995" at bounding box center [338, 145] width 75 height 14
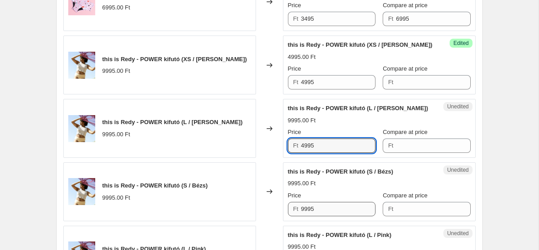
type input "4995"
click at [321, 216] on input "9995" at bounding box center [338, 209] width 75 height 14
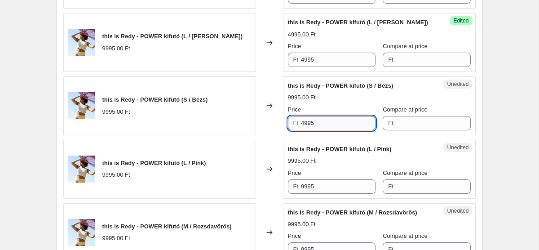
scroll to position [983, 0]
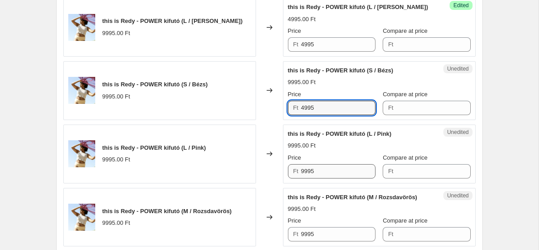
type input "4995"
click at [323, 178] on input "9995" at bounding box center [338, 171] width 75 height 14
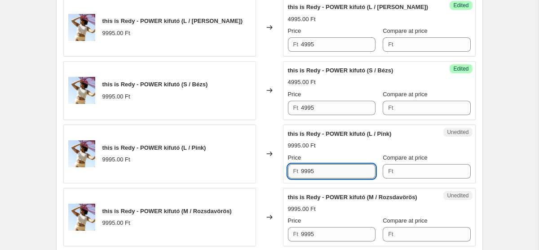
click at [323, 178] on input "9995" at bounding box center [338, 171] width 75 height 14
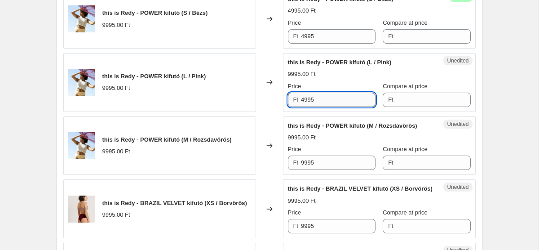
scroll to position [1066, 0]
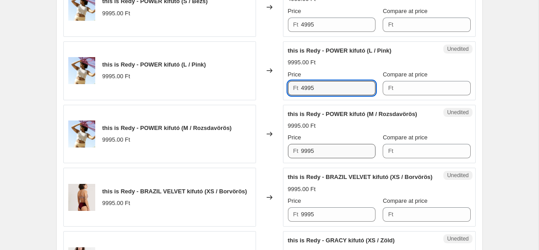
type input "4995"
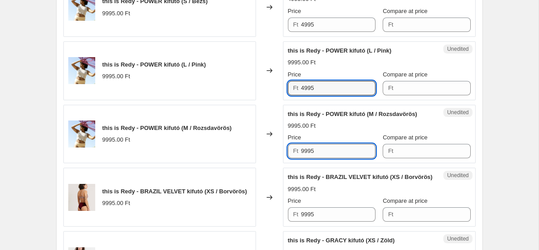
click at [321, 158] on input "9995" at bounding box center [338, 151] width 75 height 14
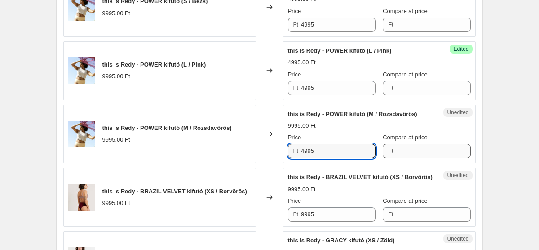
type input "4995"
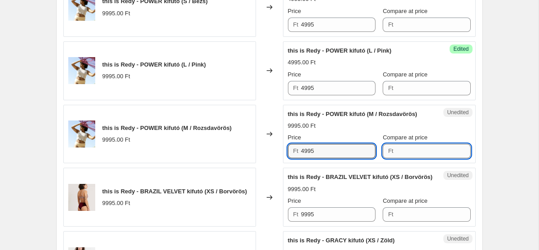
click at [408, 158] on input "Compare at price" at bounding box center [433, 151] width 75 height 14
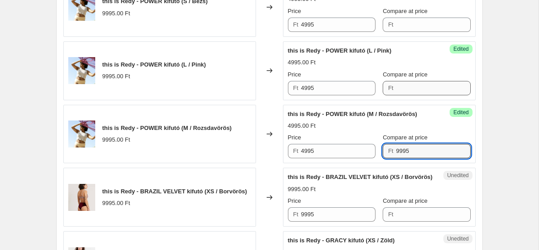
type input "9995"
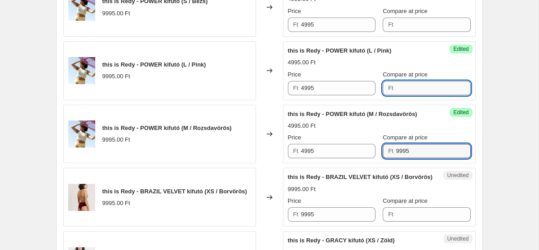
click at [419, 95] on input "Compare at price" at bounding box center [433, 88] width 75 height 14
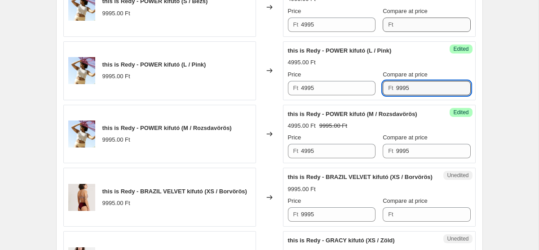
type input "9995"
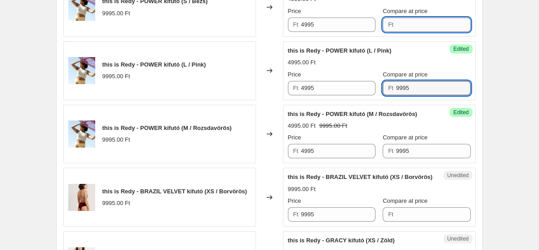
click at [417, 32] on input "Compare at price" at bounding box center [433, 25] width 75 height 14
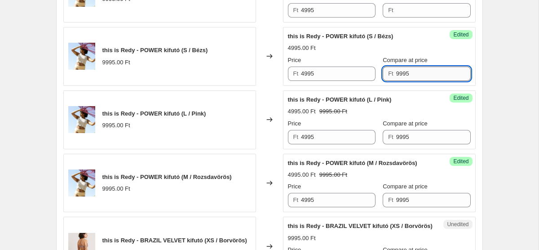
scroll to position [1014, 0]
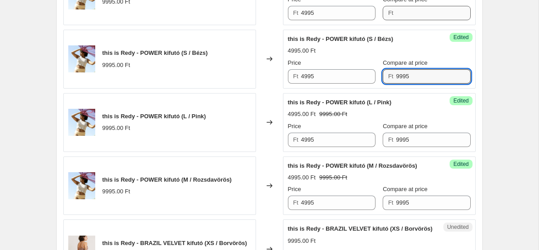
type input "9995"
click at [407, 20] on input "Compare at price" at bounding box center [433, 13] width 75 height 14
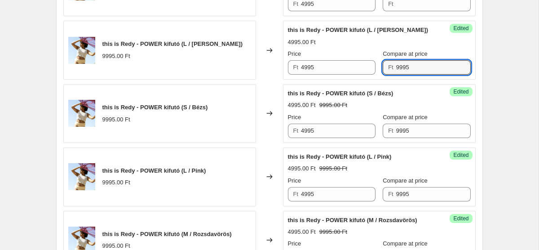
scroll to position [959, 0]
type input "9995"
click at [396, 12] on input "Compare at price" at bounding box center [433, 4] width 75 height 14
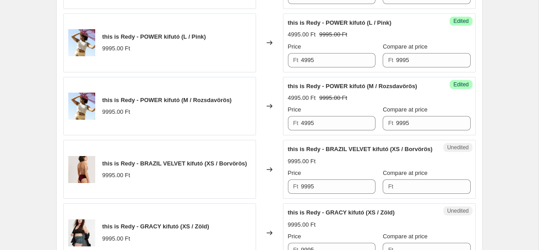
scroll to position [1095, 0]
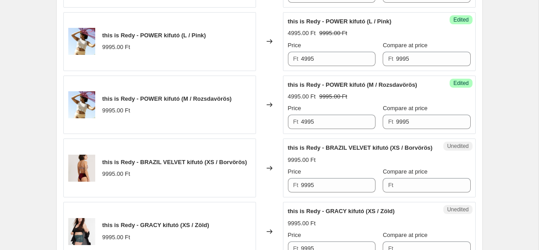
type input "9995"
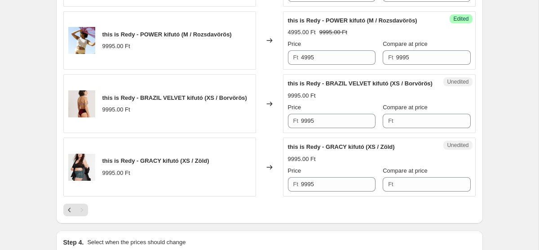
scroll to position [1173, 0]
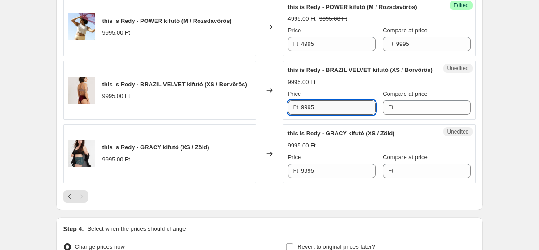
click at [331, 115] on input "9995" at bounding box center [338, 107] width 75 height 14
type input "3995"
click at [398, 115] on input "Compare at price" at bounding box center [433, 107] width 75 height 14
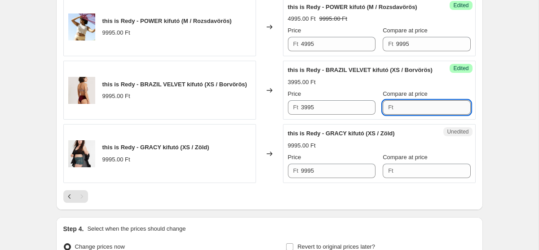
click at [409, 115] on input "Compare at price" at bounding box center [433, 107] width 75 height 14
type input "8995"
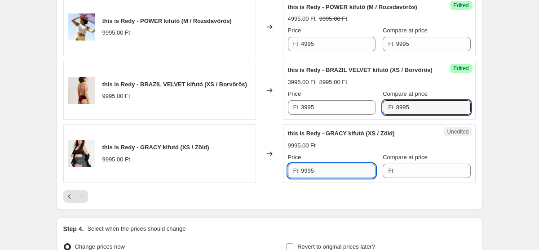
click at [327, 178] on input "9995" at bounding box center [338, 171] width 75 height 14
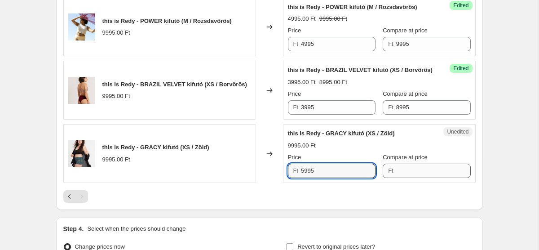
type input "5995"
click at [398, 178] on input "Compare at price" at bounding box center [433, 171] width 75 height 14
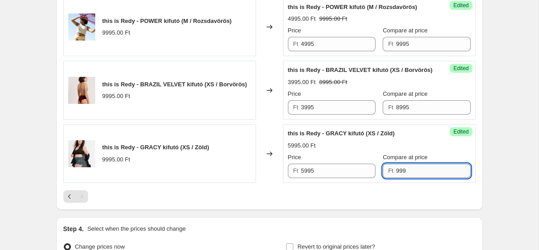
type input "9995"
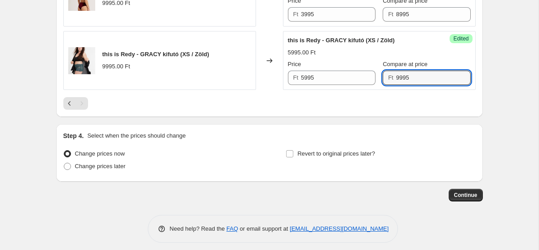
scroll to position [1290, 0]
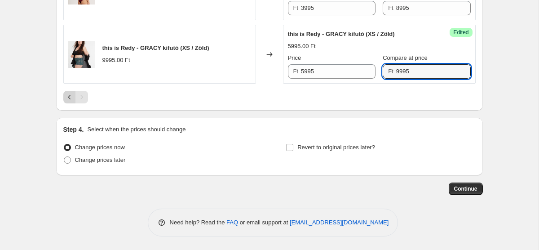
click at [69, 97] on icon "Previous" at bounding box center [69, 97] width 9 height 9
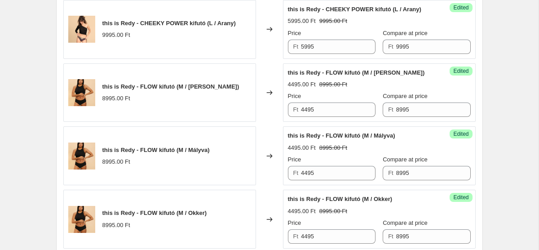
scroll to position [1660, 0]
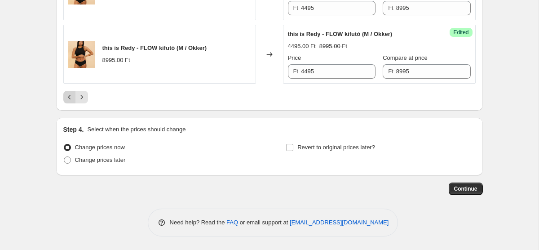
click at [71, 101] on icon "Previous" at bounding box center [69, 97] width 9 height 9
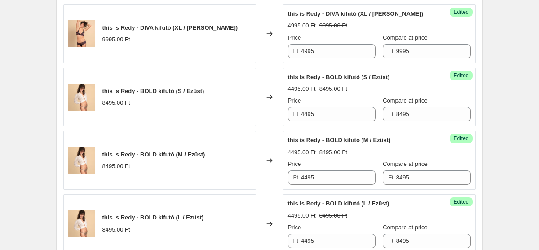
scroll to position [1507, 0]
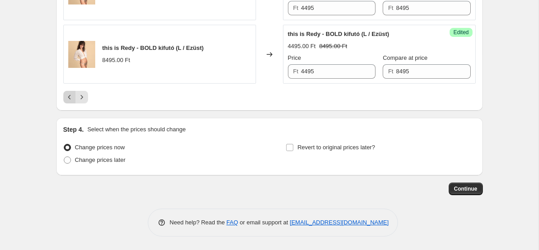
click at [71, 98] on icon "Previous" at bounding box center [69, 97] width 9 height 9
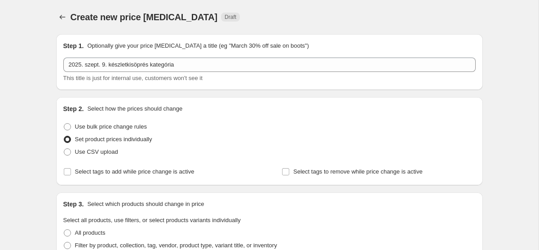
scroll to position [176, 0]
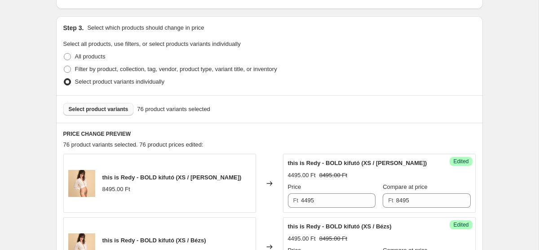
click at [122, 115] on button "Select product variants" at bounding box center [98, 109] width 71 height 13
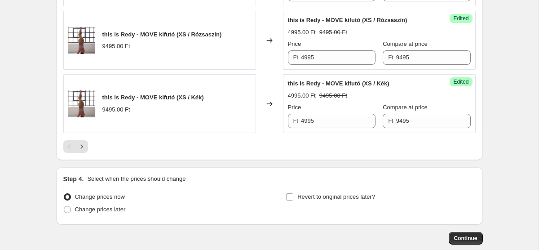
scroll to position [1597, 0]
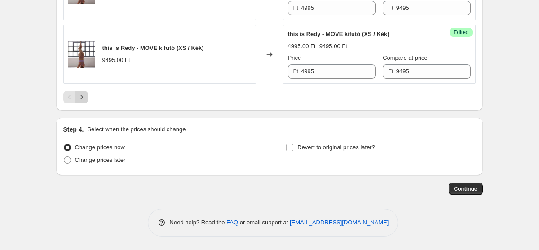
click at [83, 99] on icon "Next" at bounding box center [81, 97] width 9 height 9
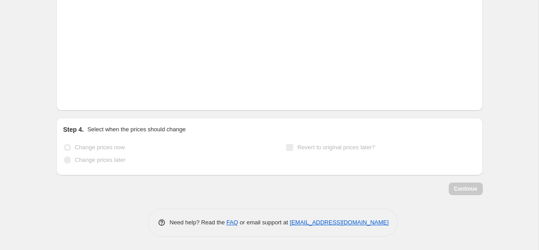
scroll to position [1507, 0]
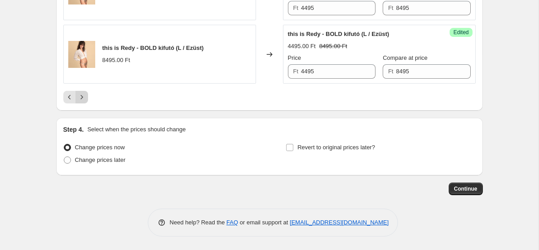
click at [83, 99] on icon "Next" at bounding box center [81, 97] width 9 height 9
click at [85, 96] on icon "Next" at bounding box center [81, 97] width 9 height 9
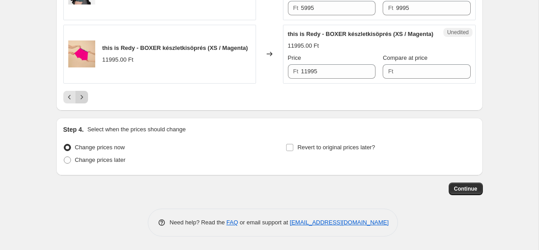
scroll to position [1362, 0]
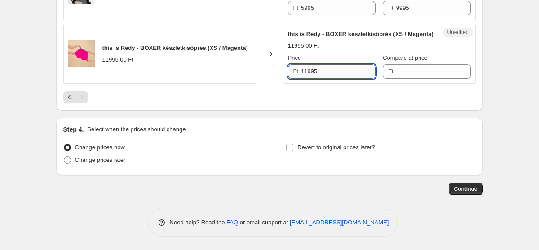
click at [313, 68] on input "11995" at bounding box center [338, 71] width 75 height 14
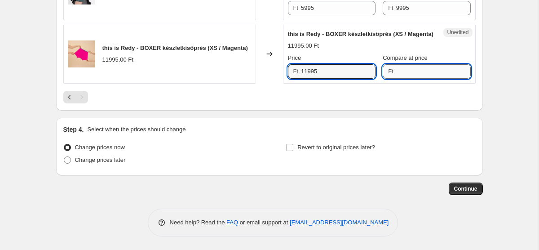
click at [411, 66] on input "Compare at price" at bounding box center [433, 71] width 75 height 14
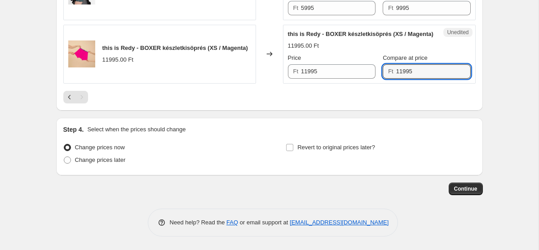
type input "11995"
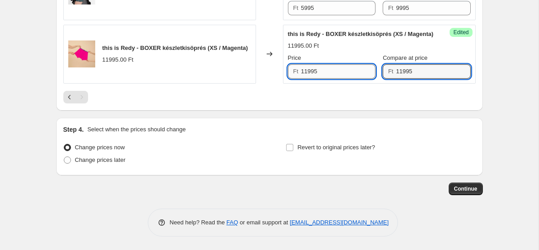
click at [315, 69] on input "11995" at bounding box center [338, 71] width 75 height 14
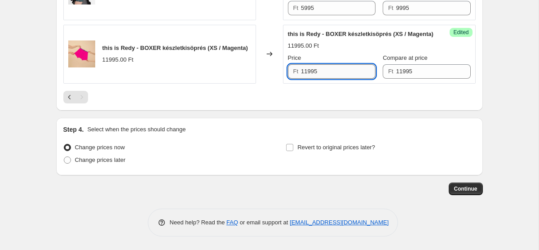
click at [315, 69] on input "11995" at bounding box center [338, 71] width 75 height 14
type input "6995"
click at [466, 187] on span "Continue" at bounding box center [465, 188] width 23 height 7
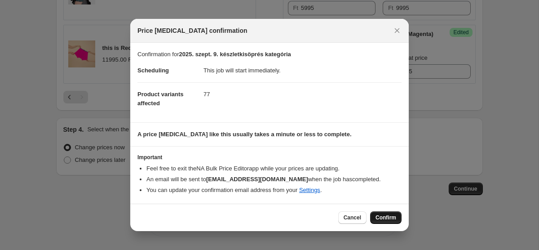
click at [385, 219] on span "Confirm" at bounding box center [386, 217] width 21 height 7
